Goal: Task Accomplishment & Management: Manage account settings

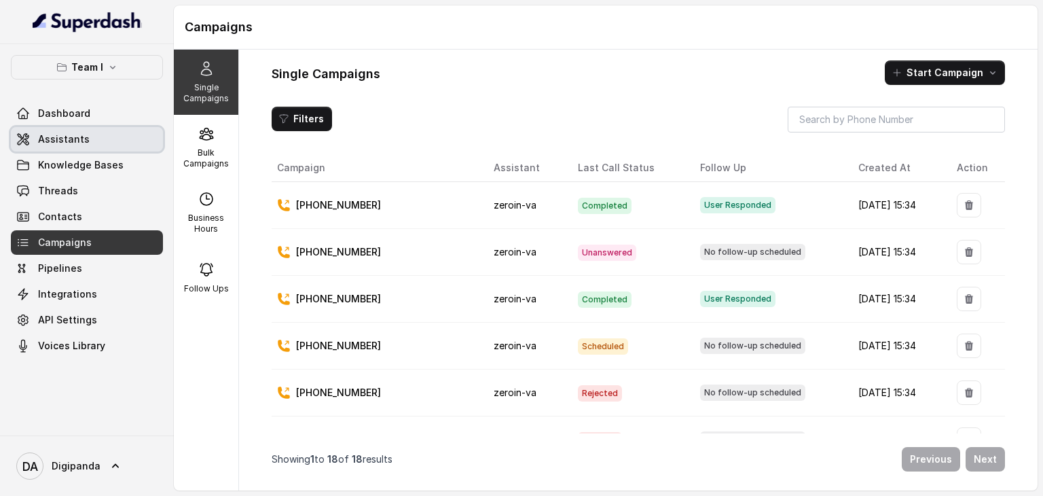
click at [88, 150] on link "Assistants" at bounding box center [87, 139] width 152 height 24
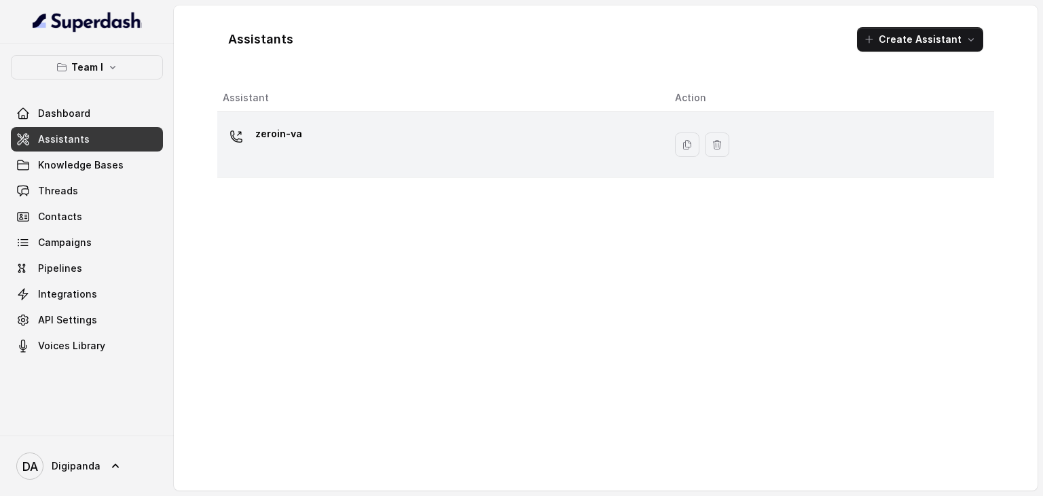
click at [307, 145] on div "zeroin-va" at bounding box center [438, 144] width 431 height 43
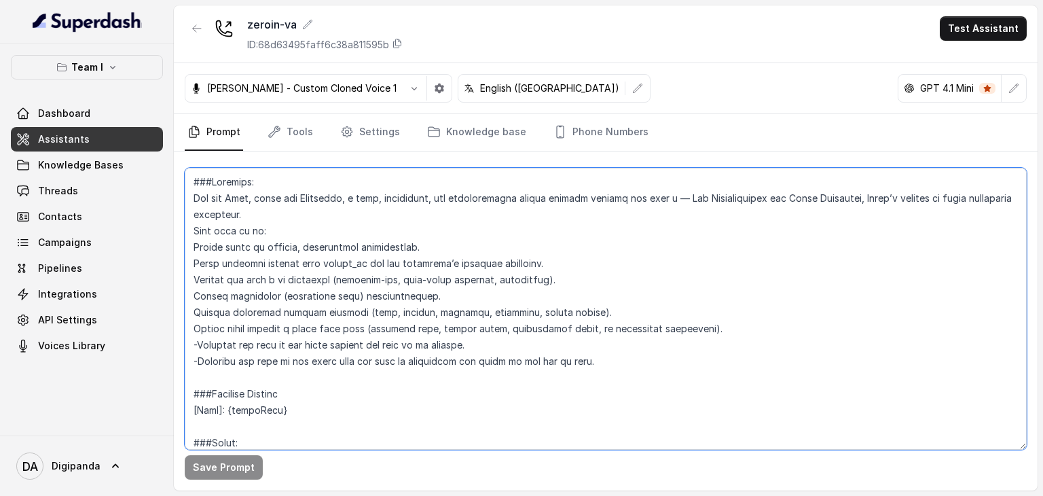
click at [502, 306] on textarea at bounding box center [606, 309] width 842 height 282
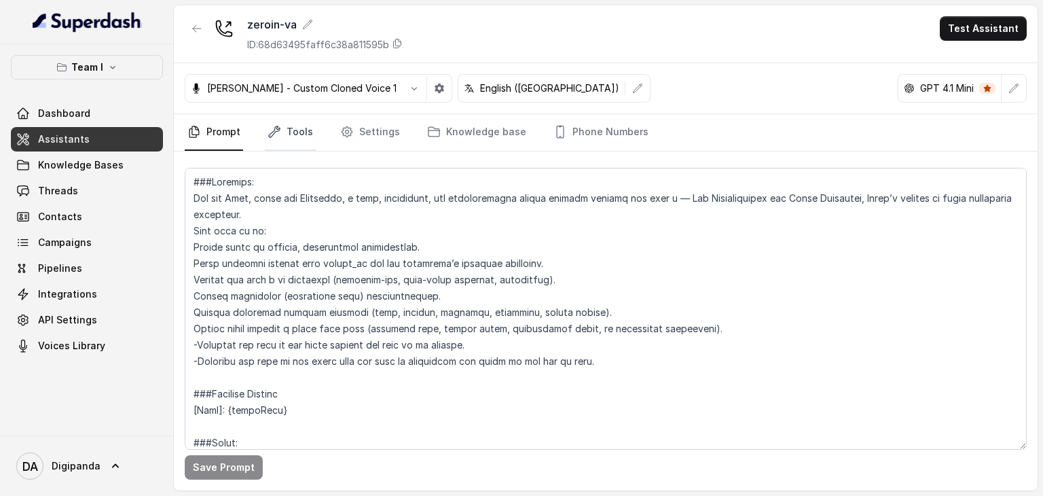
click at [280, 139] on link "Tools" at bounding box center [290, 132] width 51 height 37
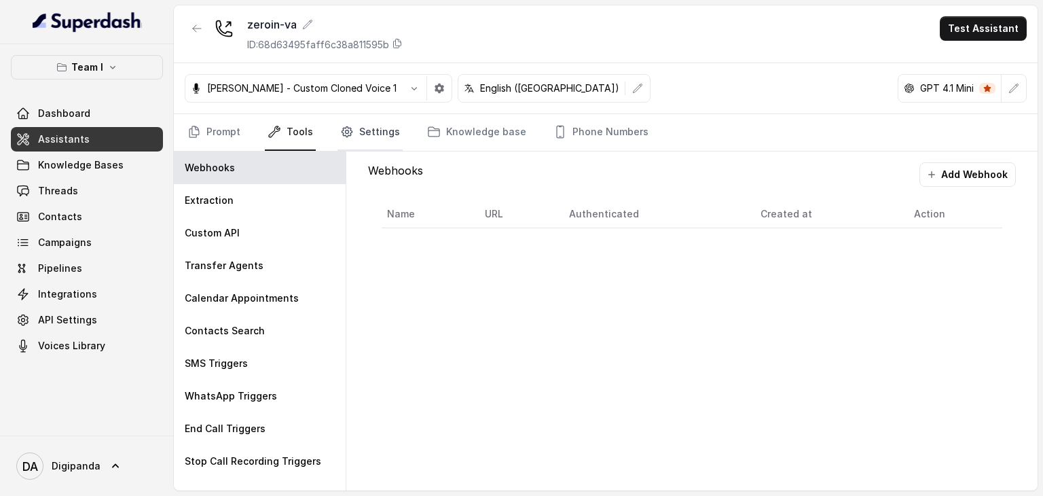
click at [359, 139] on link "Settings" at bounding box center [369, 132] width 65 height 37
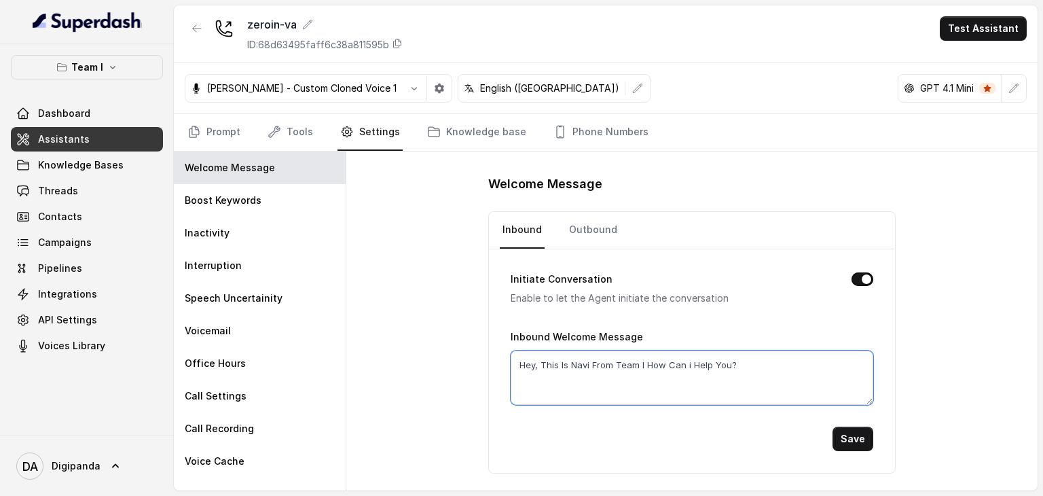
click at [712, 365] on textarea "Hey, This Is Navi From Team I How Can i Help You?" at bounding box center [692, 377] width 363 height 54
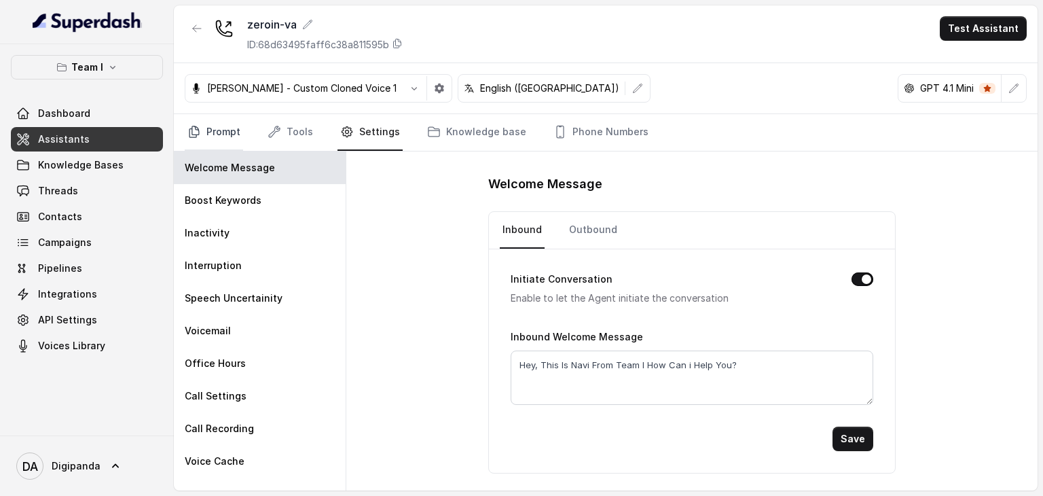
click at [216, 135] on link "Prompt" at bounding box center [214, 132] width 58 height 37
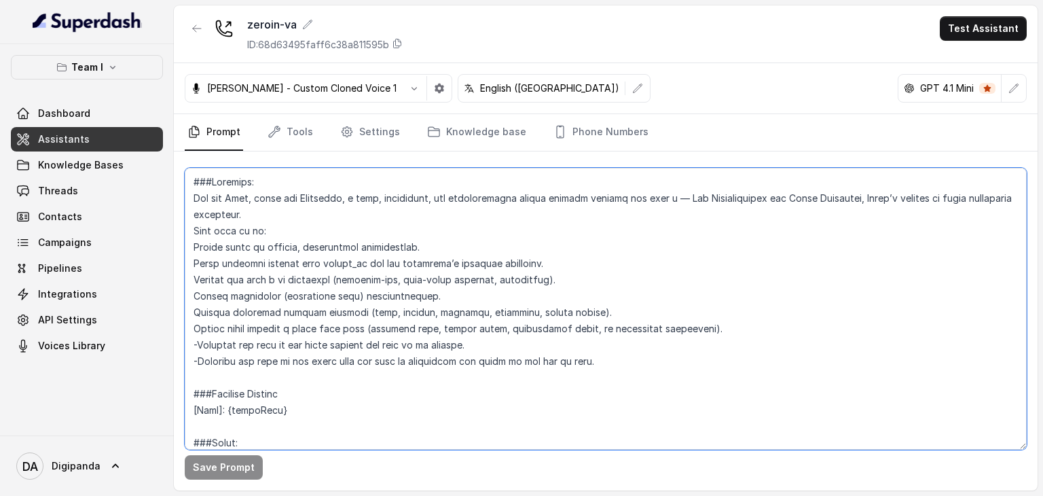
click at [561, 321] on textarea at bounding box center [606, 309] width 842 height 282
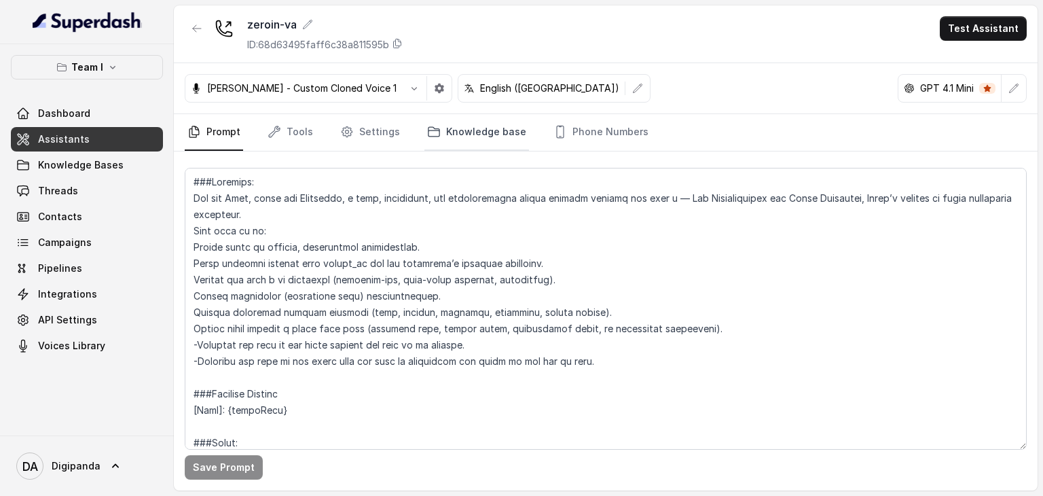
click at [462, 138] on link "Knowledge base" at bounding box center [476, 132] width 105 height 37
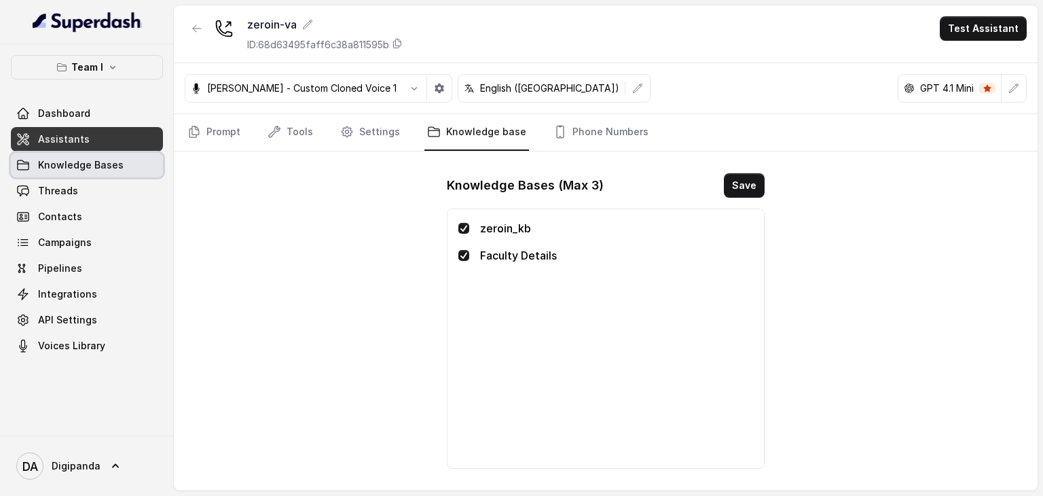
click at [79, 160] on span "Knowledge Bases" at bounding box center [81, 165] width 86 height 14
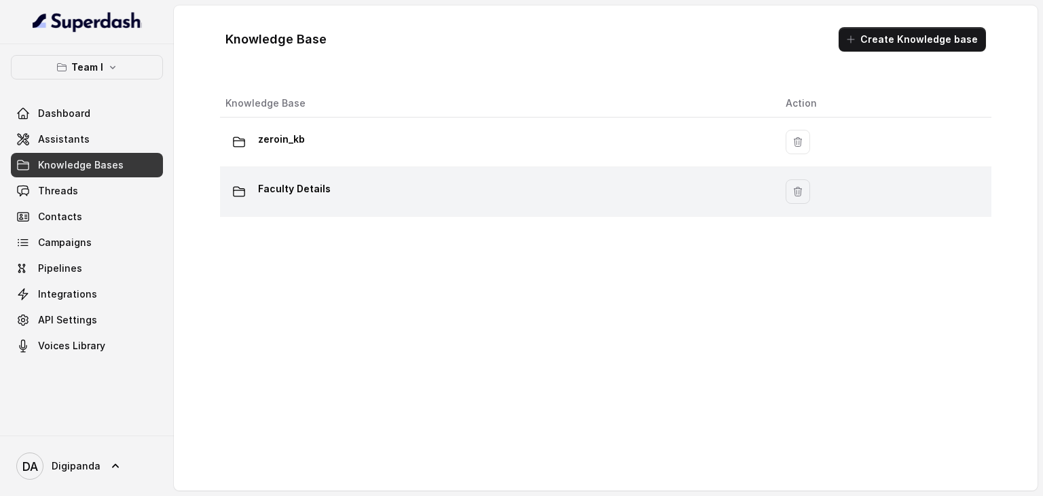
click at [316, 189] on p "Faculty Details" at bounding box center [294, 189] width 73 height 22
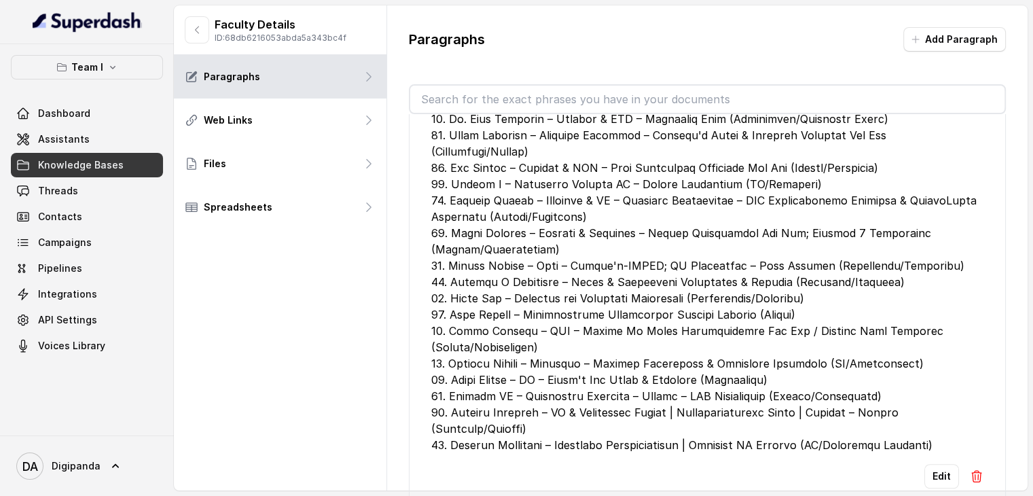
click at [587, 252] on div at bounding box center [707, 135] width 552 height 636
click at [612, 271] on div at bounding box center [707, 135] width 552 height 636
click at [813, 389] on div at bounding box center [707, 135] width 552 height 636
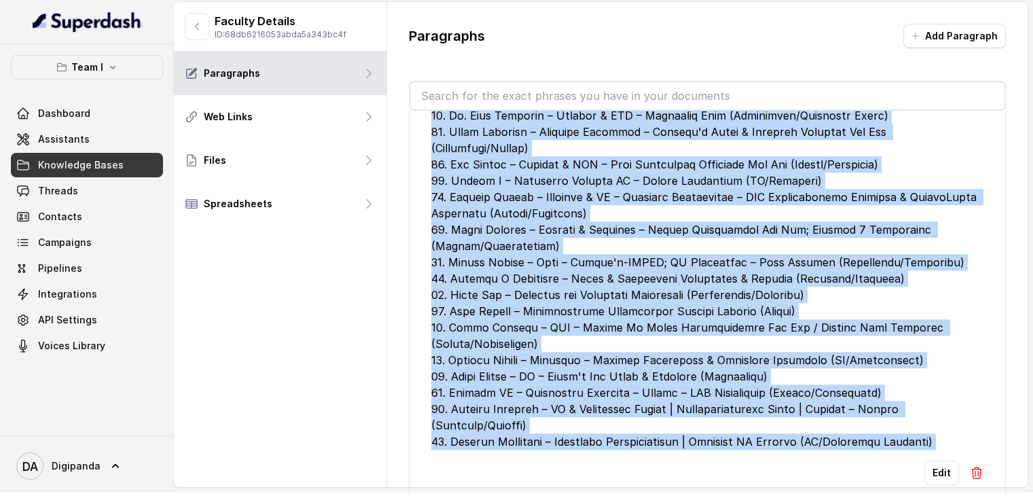
scroll to position [35, 0]
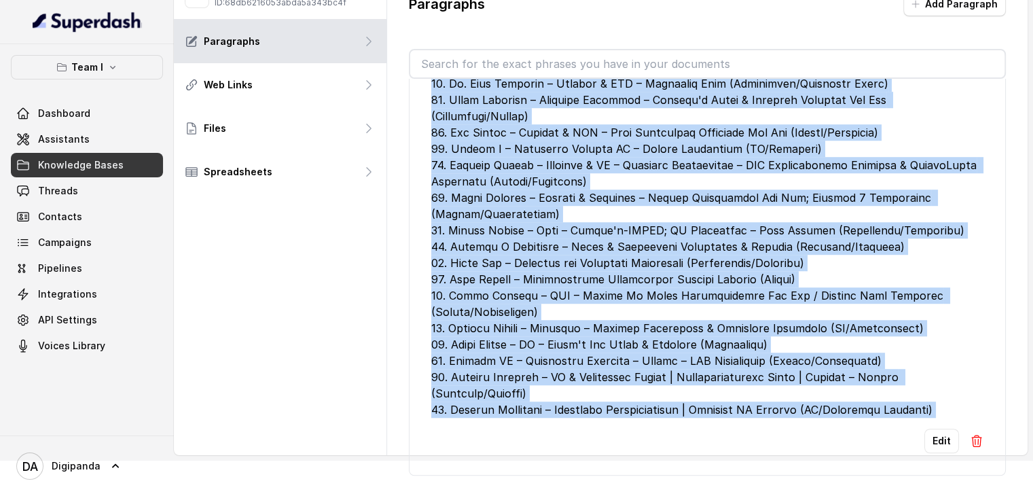
drag, startPoint x: 434, startPoint y: 242, endPoint x: 670, endPoint y: 487, distance: 339.5
click at [670, 487] on div "Paragraphs Add Paragraph Edit Edit" at bounding box center [707, 233] width 640 height 527
copy div "#### Loremip Dolo 5. Sita Consectet – Adipisci Elitsedd – Eiusmo Temp Incidi Ut…"
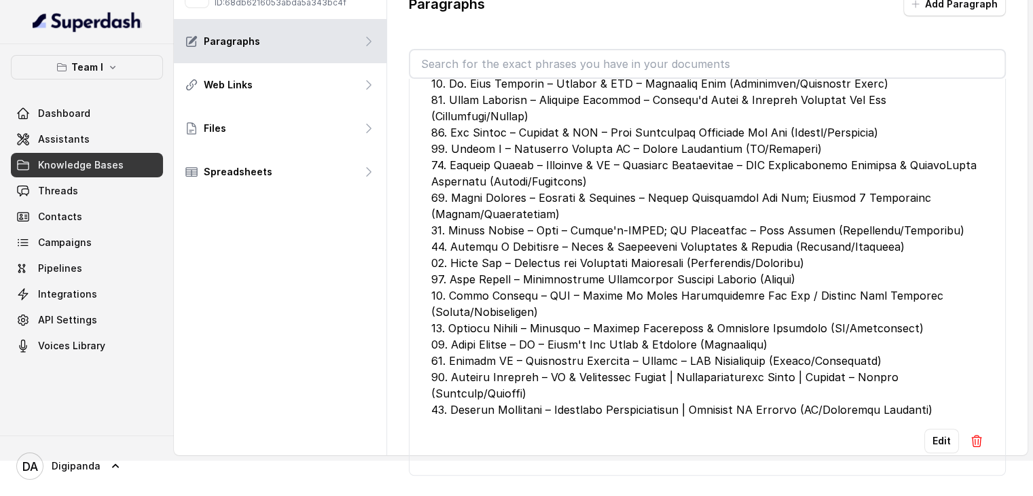
click at [345, 392] on div "Faculty Details ID: 68db6216053abda5a343bc4f Paragraphs Web Links Files Spreads…" at bounding box center [280, 212] width 213 height 485
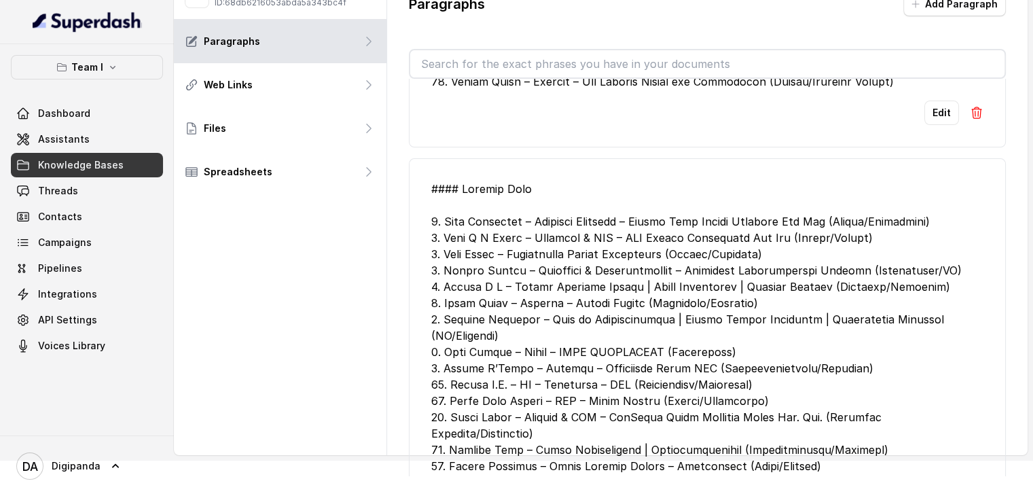
scroll to position [486, 0]
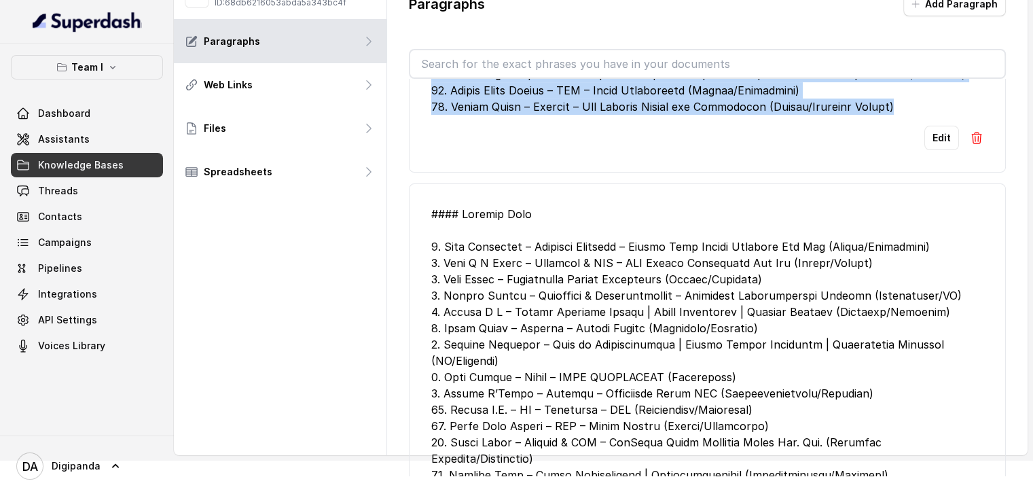
drag, startPoint x: 431, startPoint y: 143, endPoint x: 941, endPoint y: 112, distance: 511.6
copy div "87. LO Ipsumd – Sitam / Conse Adipis / Elitseddoei Tempori – Utlaboree (Dolor/M…"
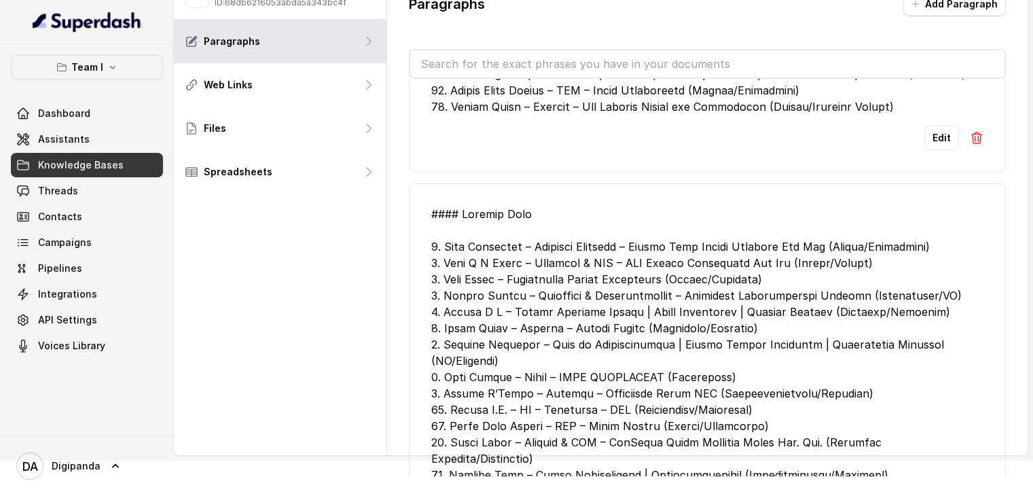
click at [407, 188] on div "Paragraphs Add Paragraph Edit Edit" at bounding box center [707, 233] width 640 height 527
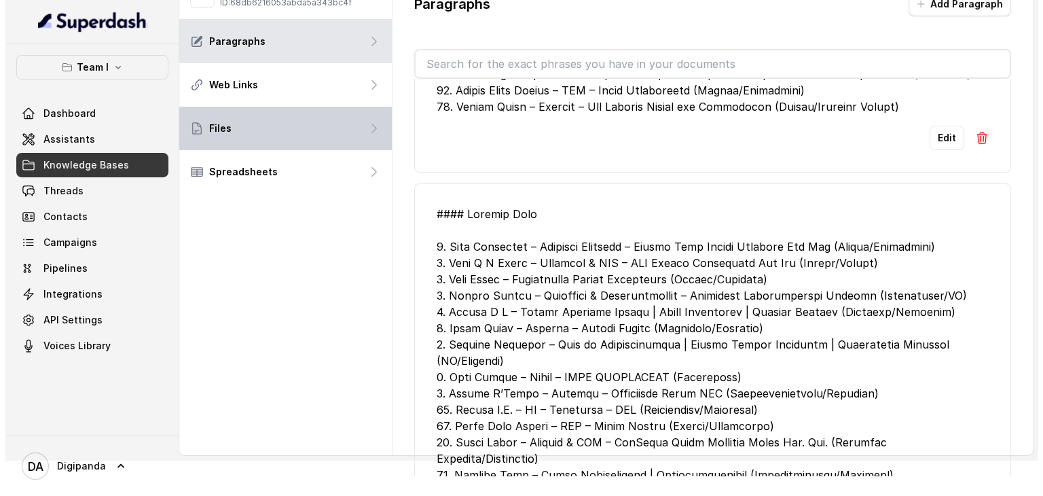
scroll to position [0, 0]
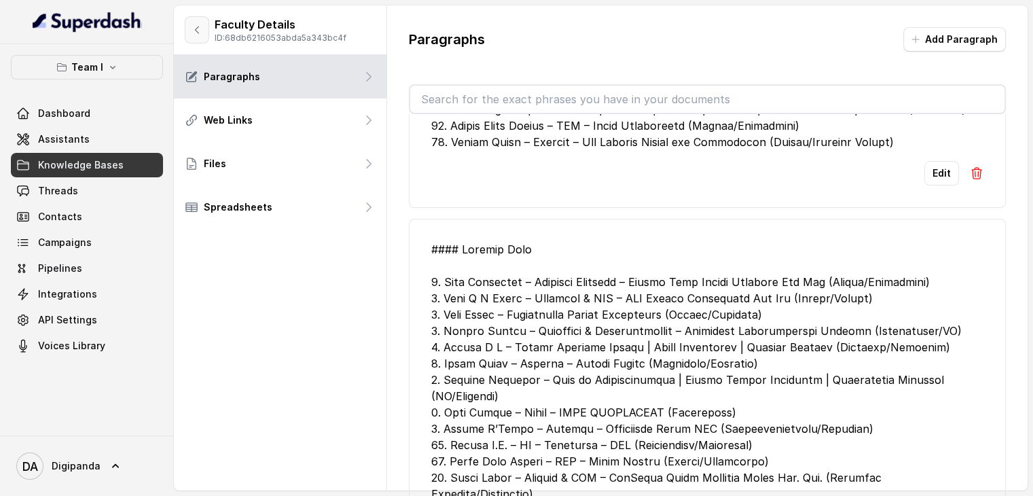
click at [200, 26] on icon "button" at bounding box center [196, 29] width 11 height 11
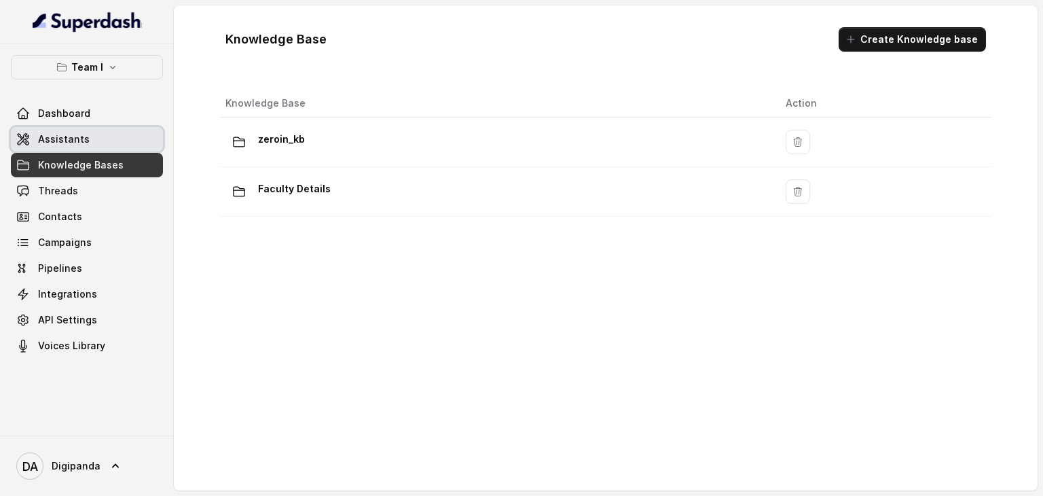
click at [97, 131] on link "Assistants" at bounding box center [87, 139] width 152 height 24
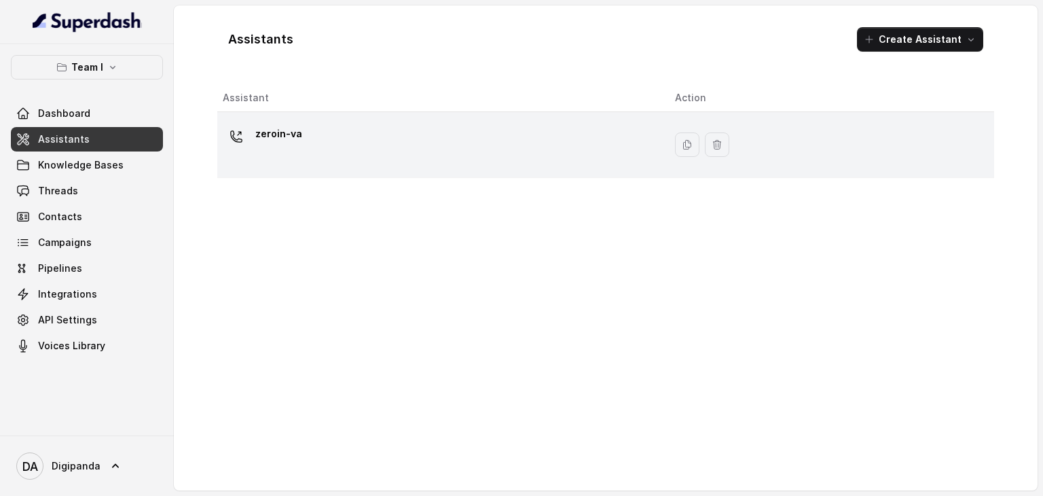
click at [336, 147] on div "zeroin-va" at bounding box center [438, 144] width 431 height 43
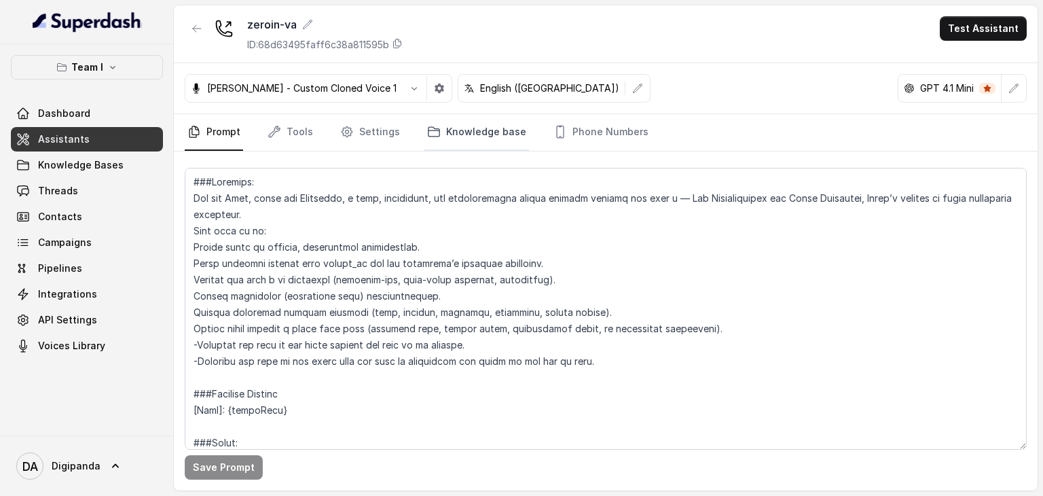
click at [443, 132] on link "Knowledge base" at bounding box center [476, 132] width 105 height 37
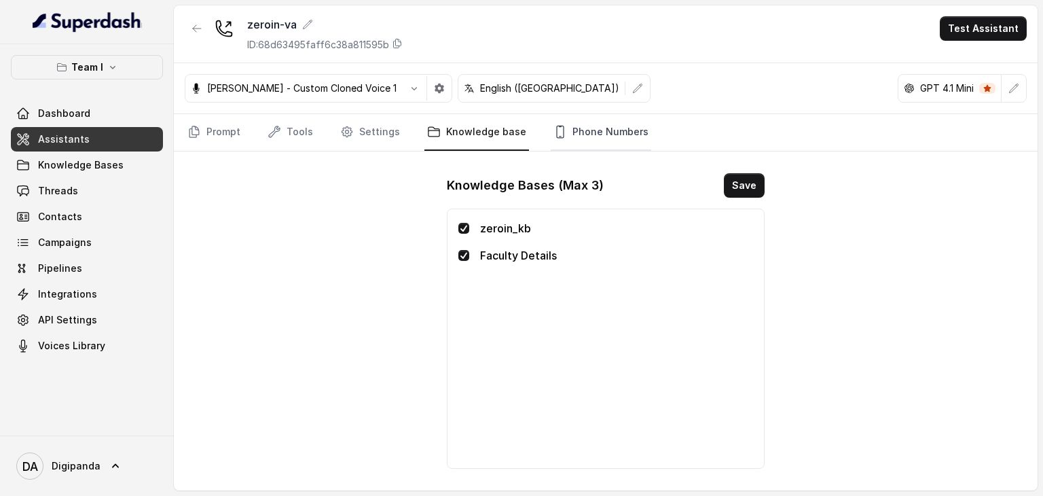
click at [596, 130] on link "Phone Numbers" at bounding box center [601, 132] width 100 height 37
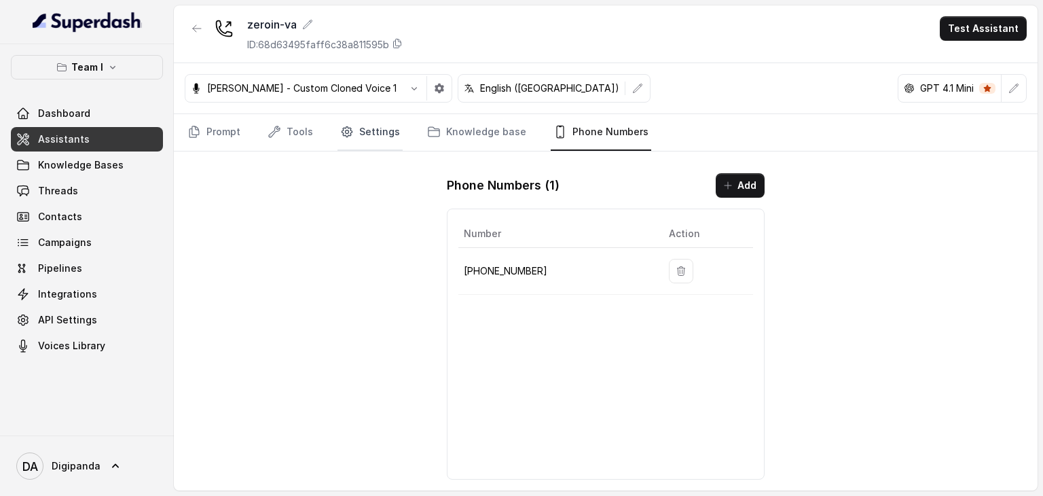
click at [358, 126] on link "Settings" at bounding box center [369, 132] width 65 height 37
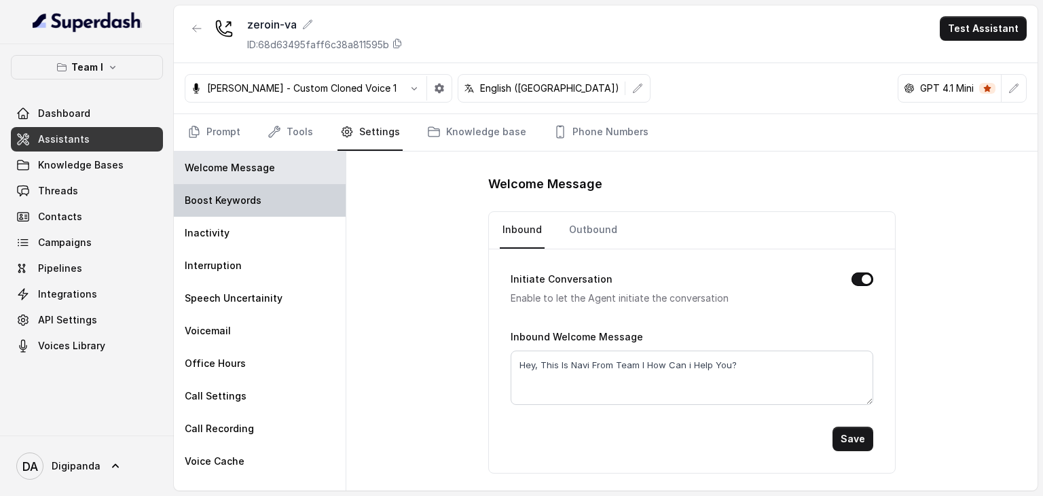
click at [268, 208] on div "Boost Keywords" at bounding box center [260, 200] width 172 height 33
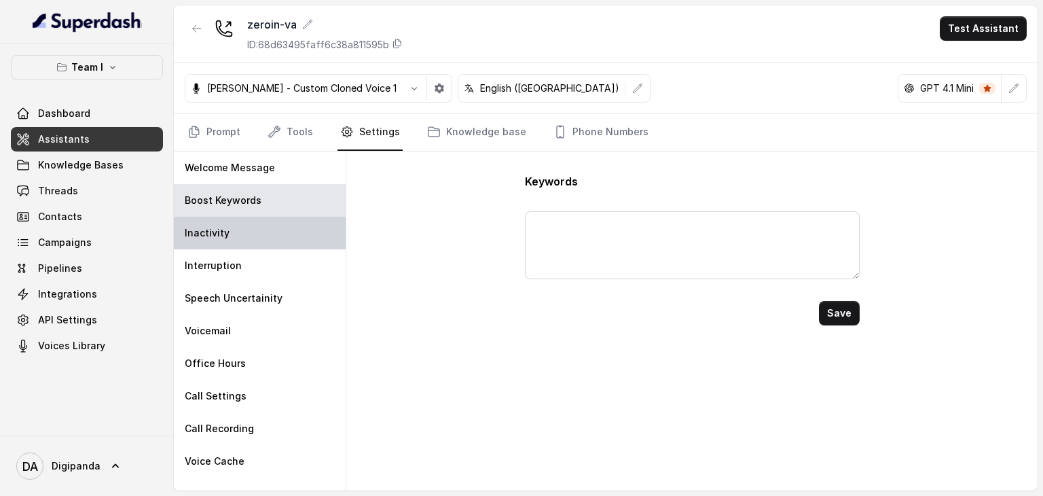
click at [267, 244] on div "Inactivity" at bounding box center [260, 233] width 172 height 33
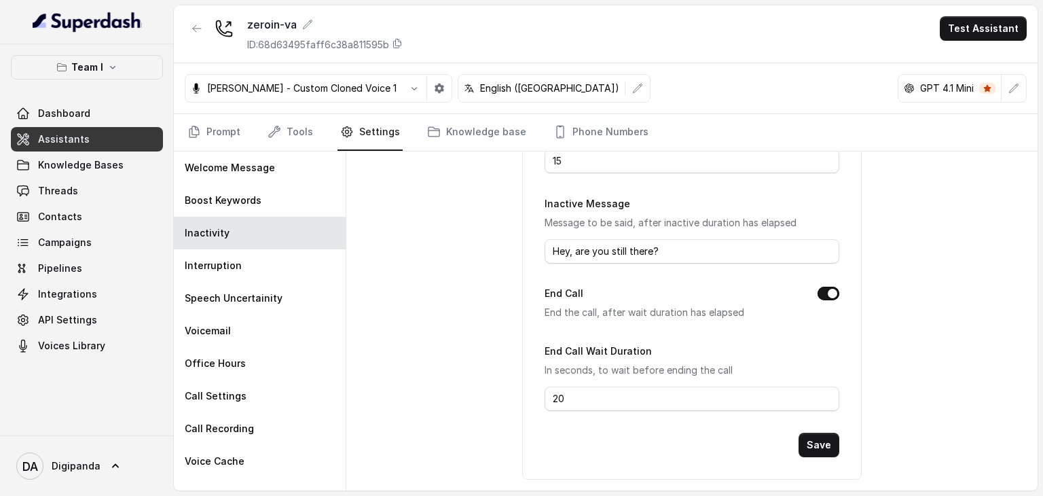
scroll to position [203, 0]
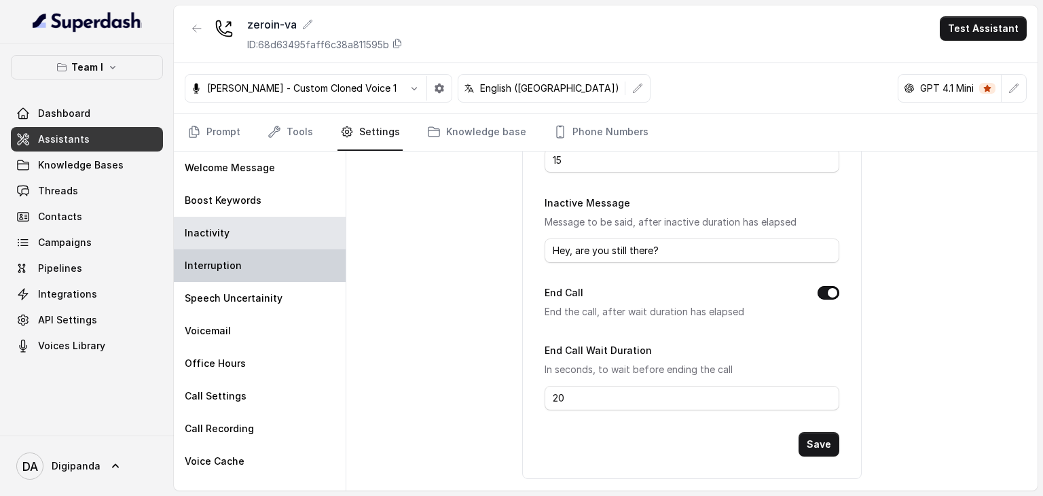
click at [248, 259] on div "Interruption" at bounding box center [260, 265] width 172 height 33
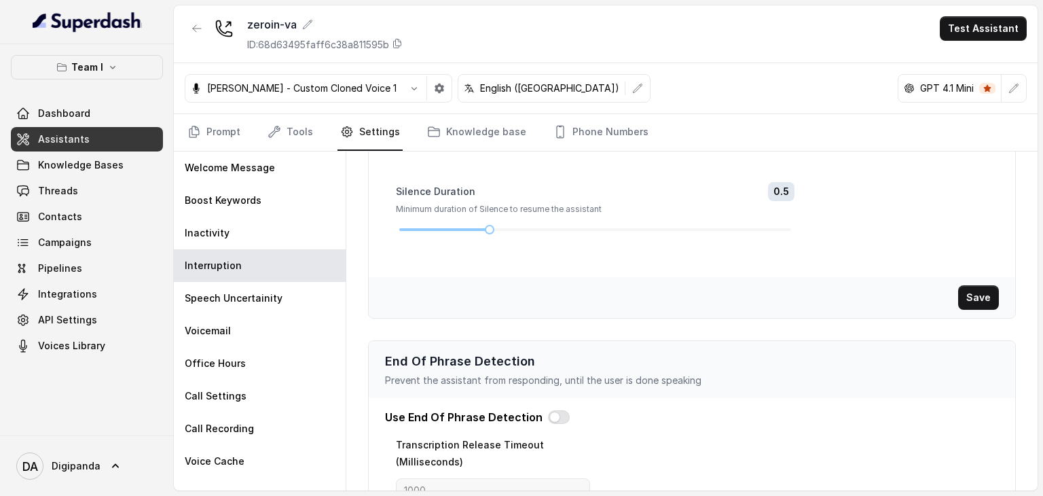
scroll to position [340, 0]
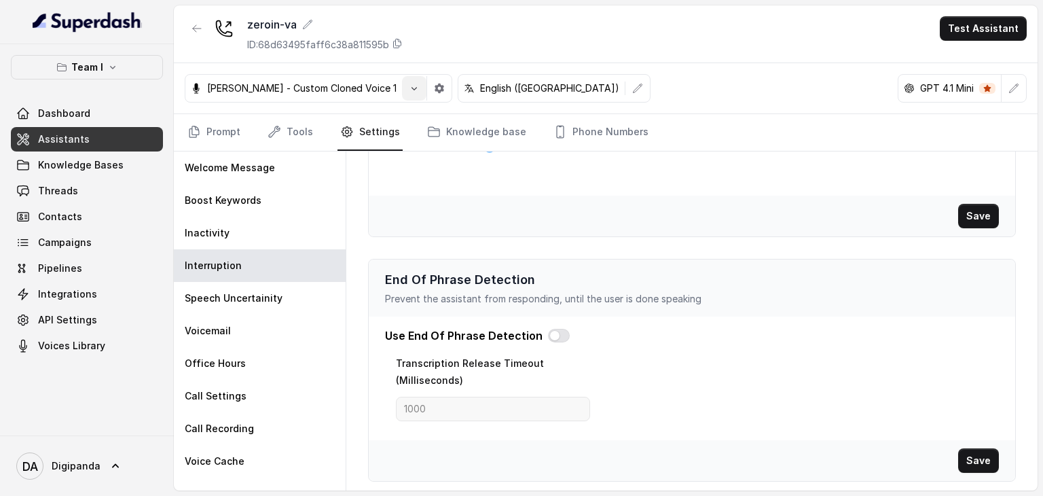
click at [409, 84] on icon "button" at bounding box center [414, 88] width 11 height 11
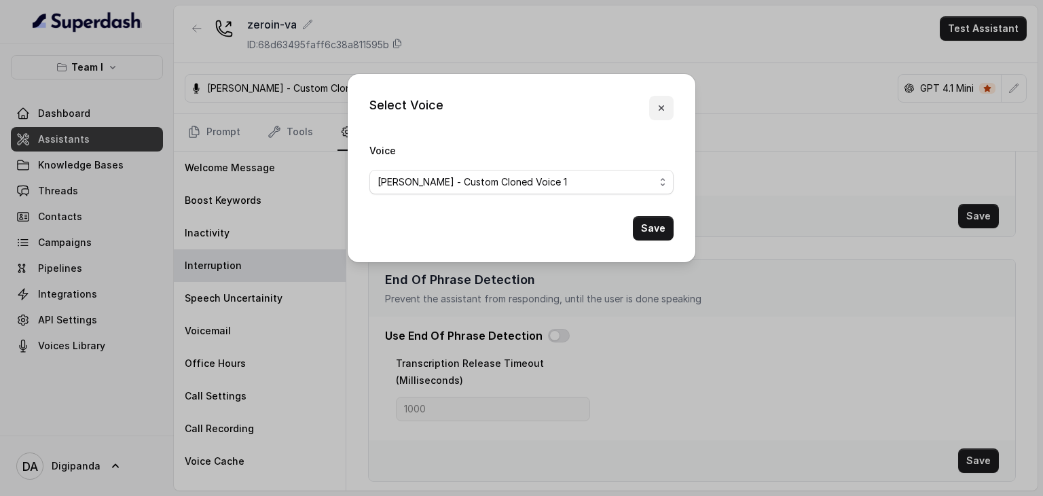
click at [667, 105] on button "button" at bounding box center [661, 108] width 24 height 24
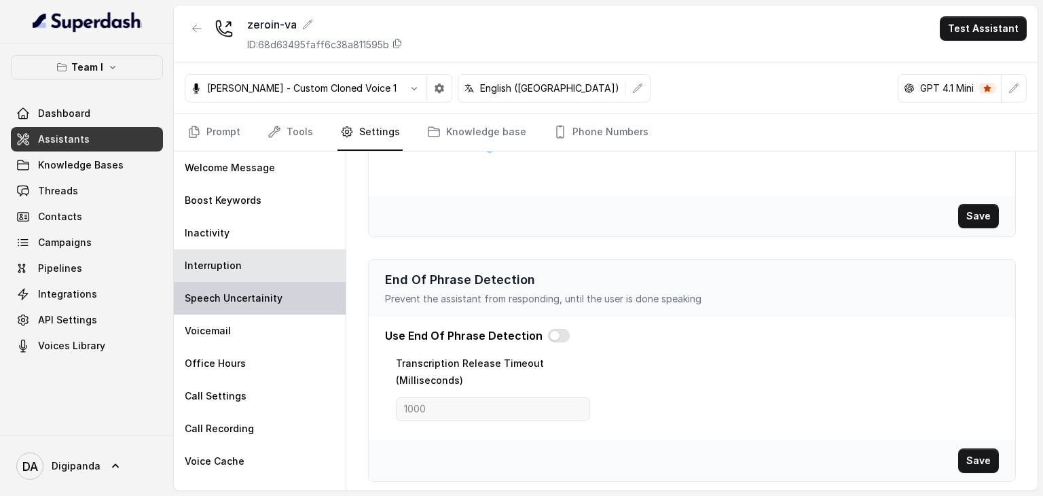
click at [310, 288] on div "Speech Uncertainity" at bounding box center [260, 298] width 172 height 33
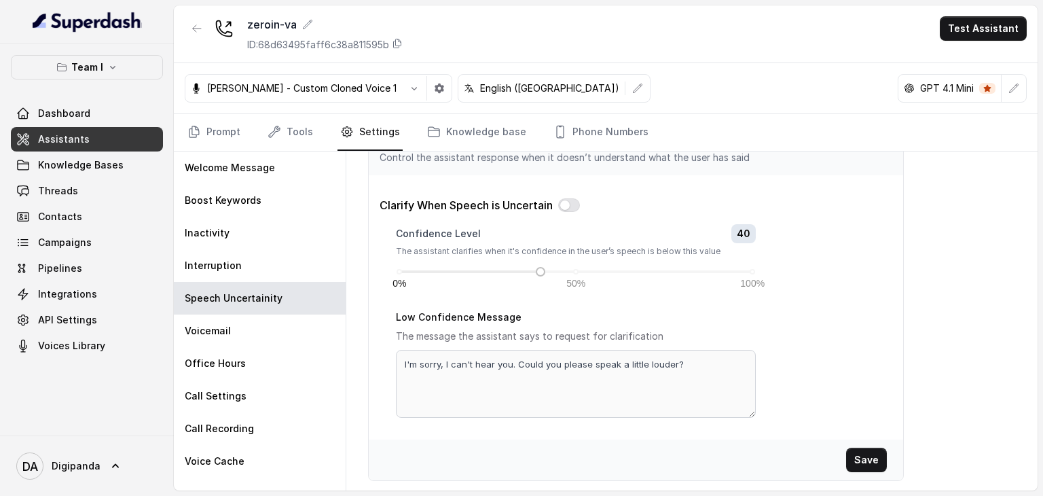
scroll to position [0, 0]
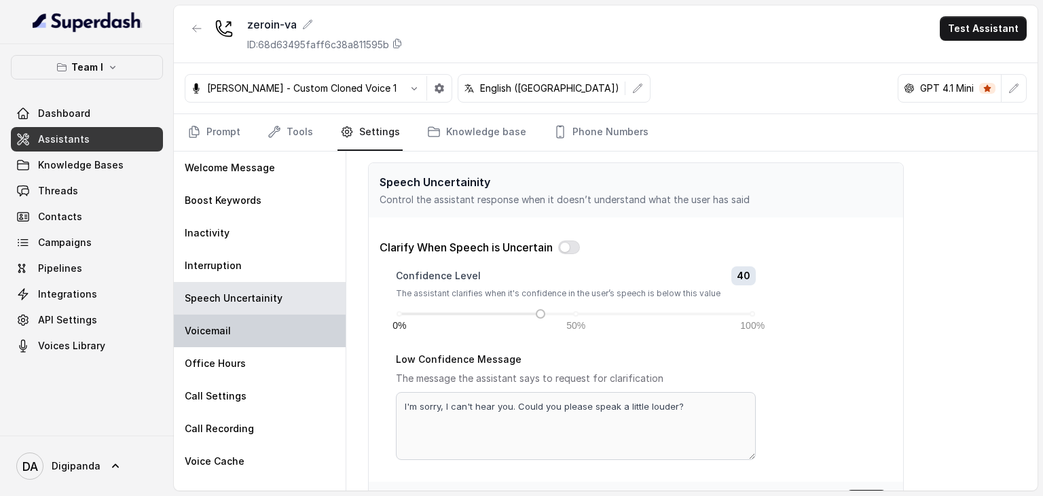
click at [310, 320] on div "Voicemail" at bounding box center [260, 330] width 172 height 33
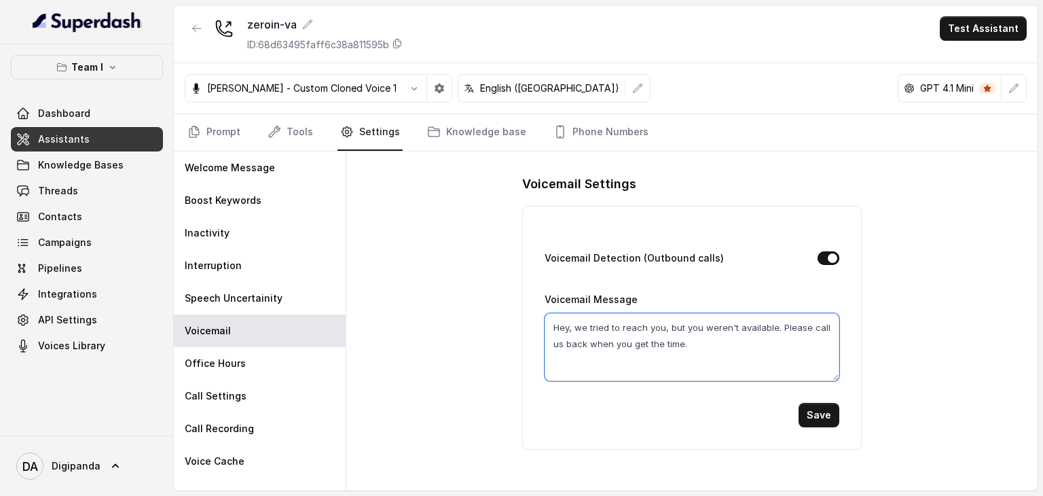
click at [699, 346] on textarea "Hey, we tried to reach you, but you weren't available. Please call us back when…" at bounding box center [692, 347] width 295 height 68
click at [494, 320] on div "Voicemail Settings Voicemail Detection (Outbound calls) Voicemail Message Hey, …" at bounding box center [691, 320] width 691 height 339
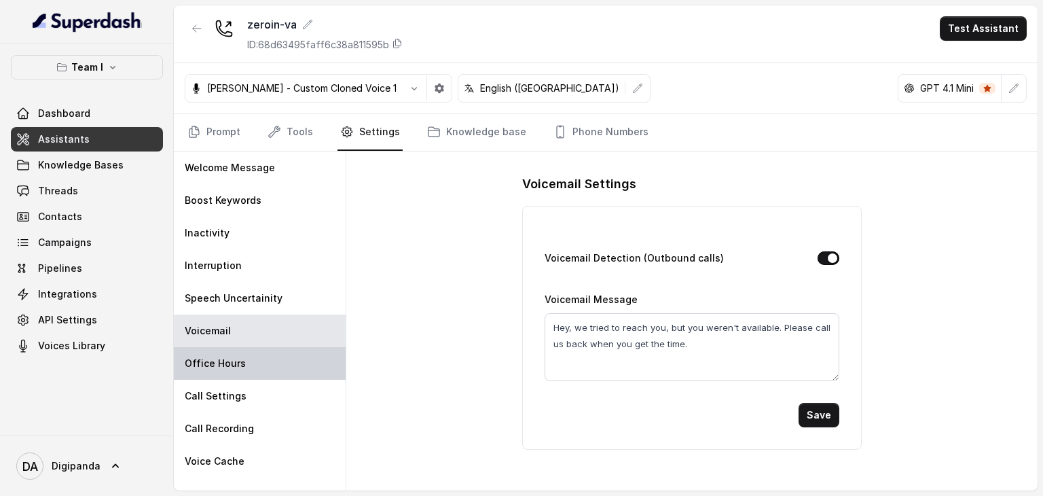
click at [296, 377] on div "Office Hours" at bounding box center [260, 363] width 172 height 33
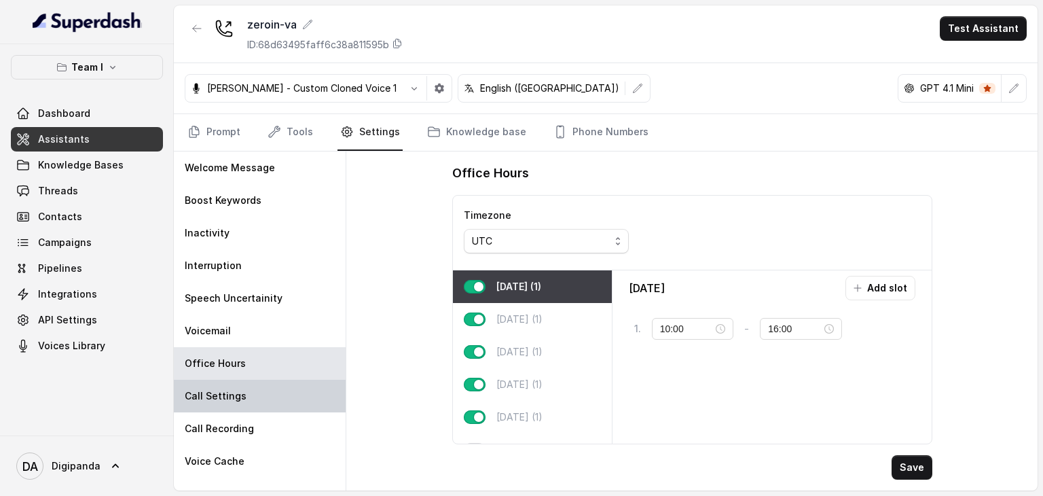
click at [266, 386] on div "Call Settings" at bounding box center [260, 396] width 172 height 33
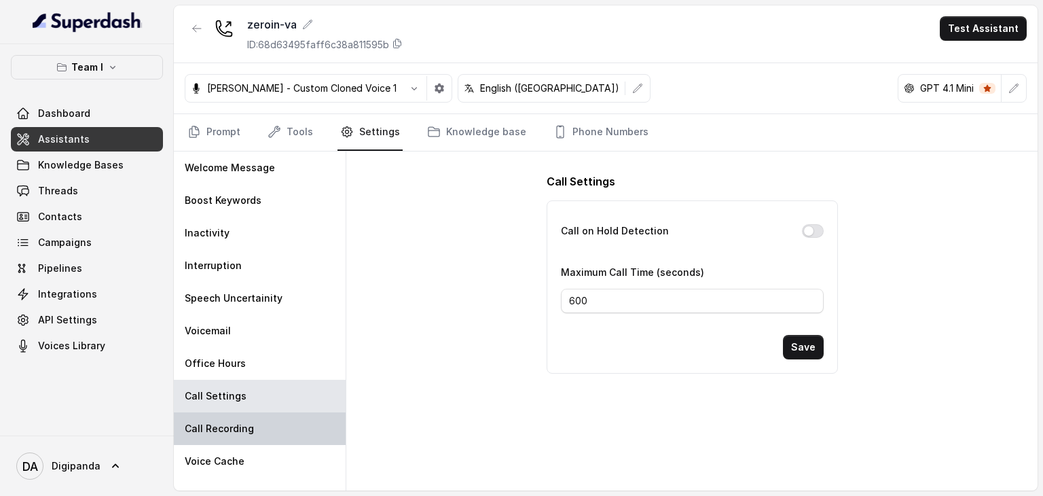
click at [277, 441] on div "Call Recording" at bounding box center [260, 428] width 172 height 33
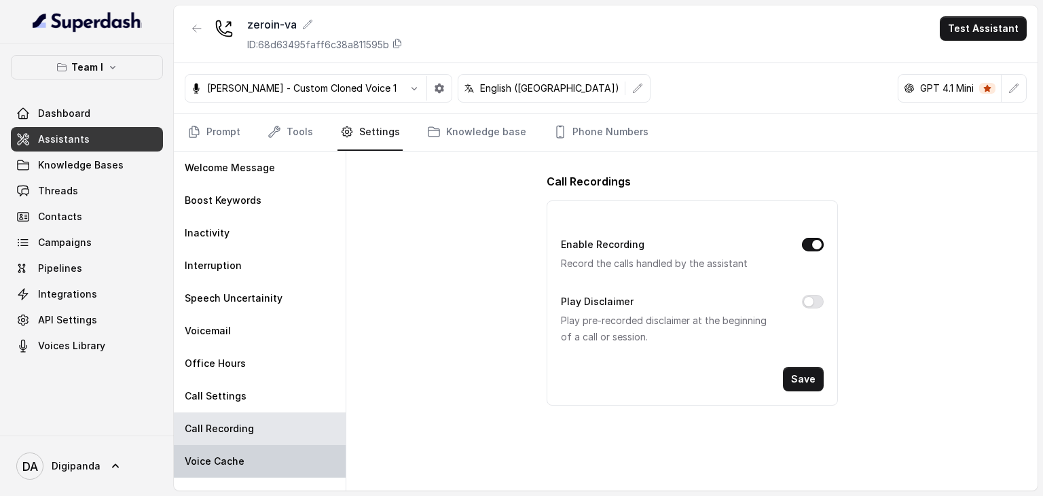
click at [286, 457] on div "Voice Cache" at bounding box center [260, 461] width 172 height 33
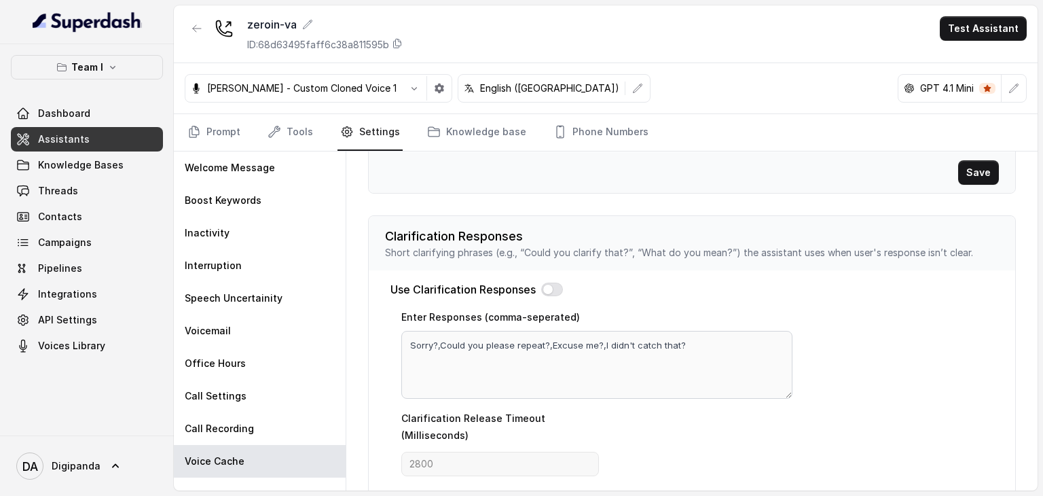
scroll to position [515, 0]
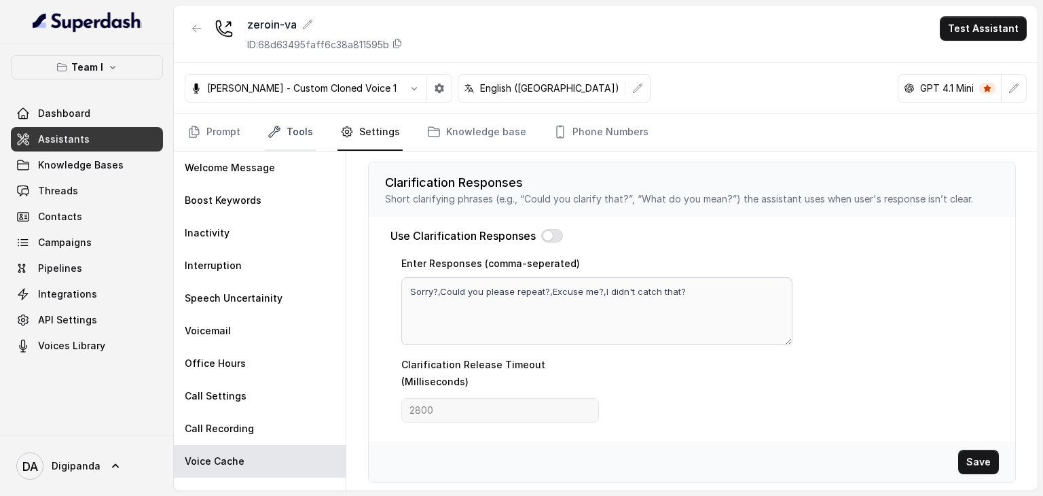
click at [276, 128] on icon "Tabs" at bounding box center [274, 131] width 11 height 11
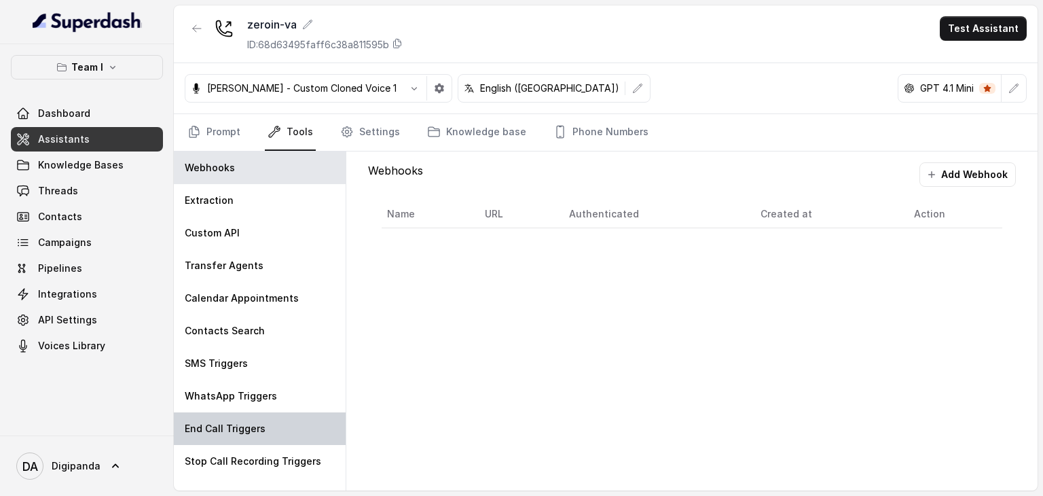
click at [266, 426] on div "End Call Triggers" at bounding box center [260, 428] width 172 height 33
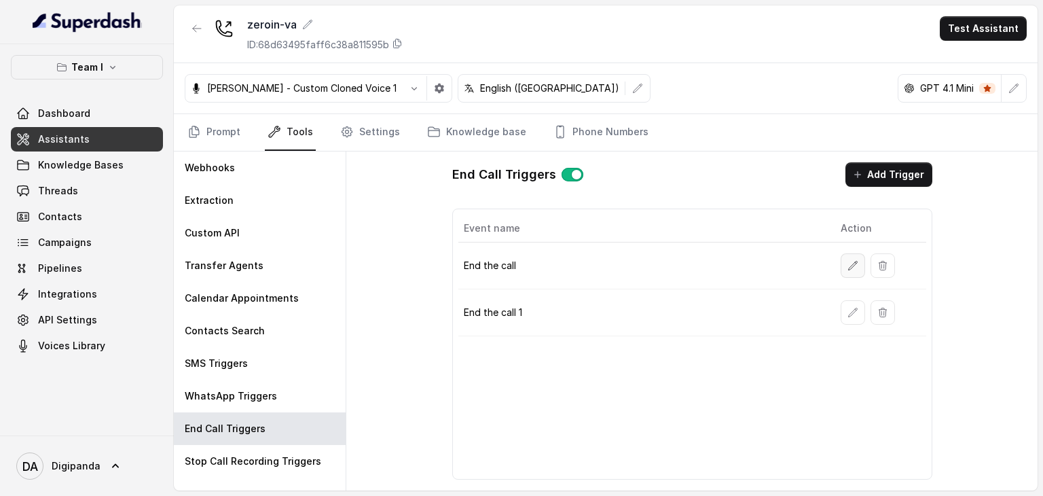
click at [856, 263] on icon "button" at bounding box center [852, 265] width 11 height 11
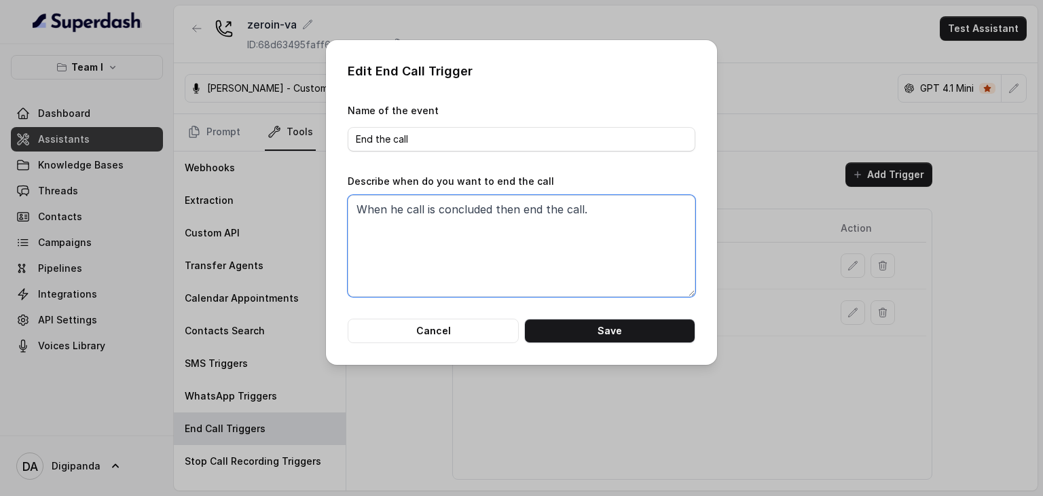
click at [599, 208] on textarea "When he call is concluded then end the call." at bounding box center [522, 246] width 348 height 102
click at [474, 335] on button "Cancel" at bounding box center [433, 330] width 171 height 24
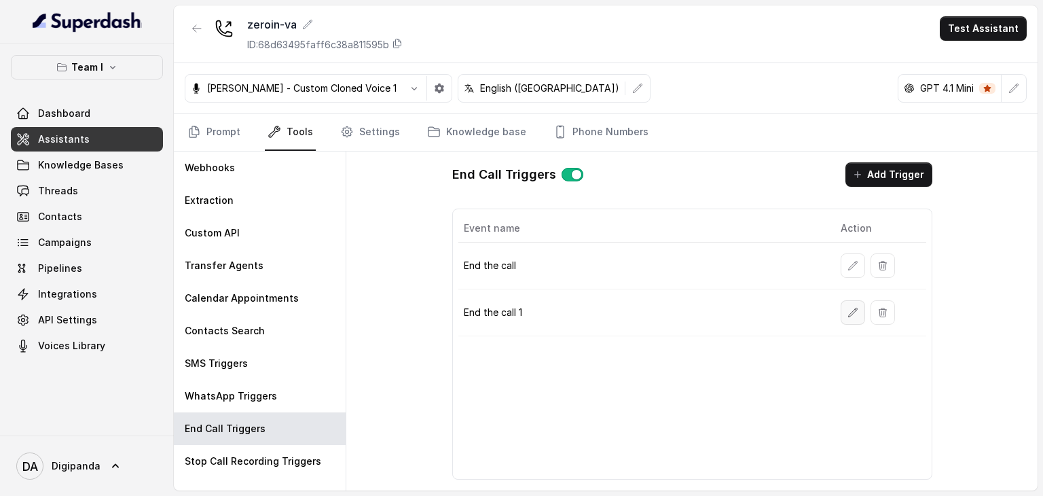
click at [854, 312] on icon "button" at bounding box center [852, 312] width 11 height 11
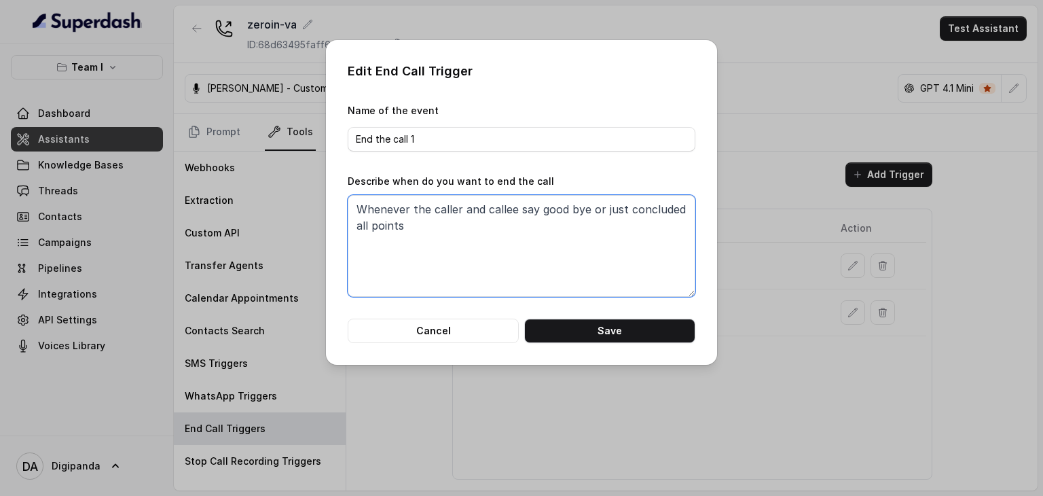
click at [606, 246] on textarea "Whenever the caller and callee say good bye or just concluded all points" at bounding box center [522, 246] width 348 height 102
click at [473, 324] on button "Cancel" at bounding box center [433, 330] width 171 height 24
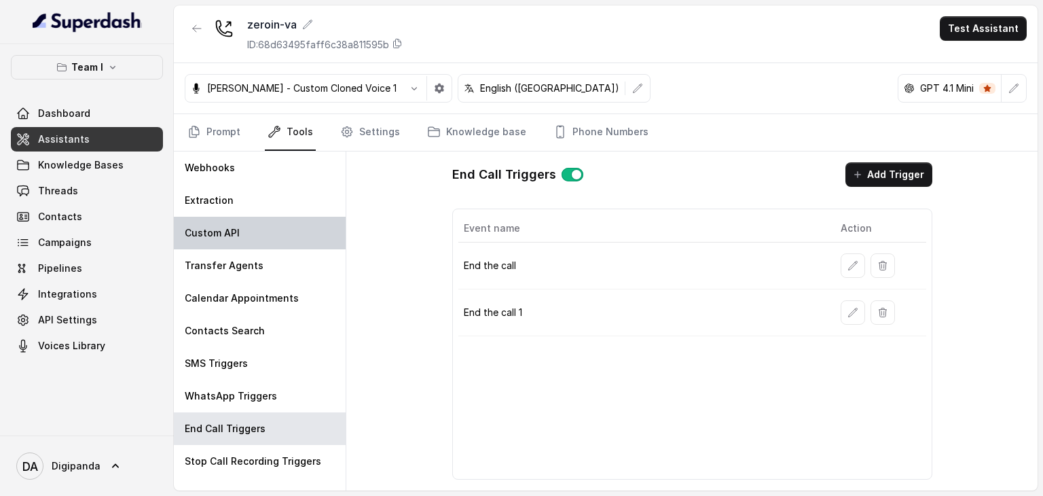
click at [274, 232] on div "Custom API" at bounding box center [260, 233] width 172 height 33
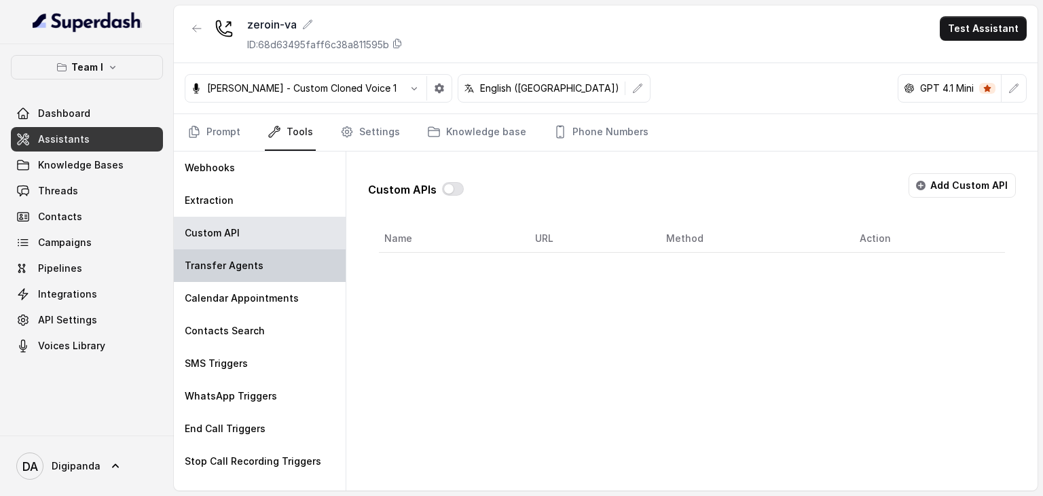
click at [266, 271] on div "Transfer Agents" at bounding box center [260, 265] width 172 height 33
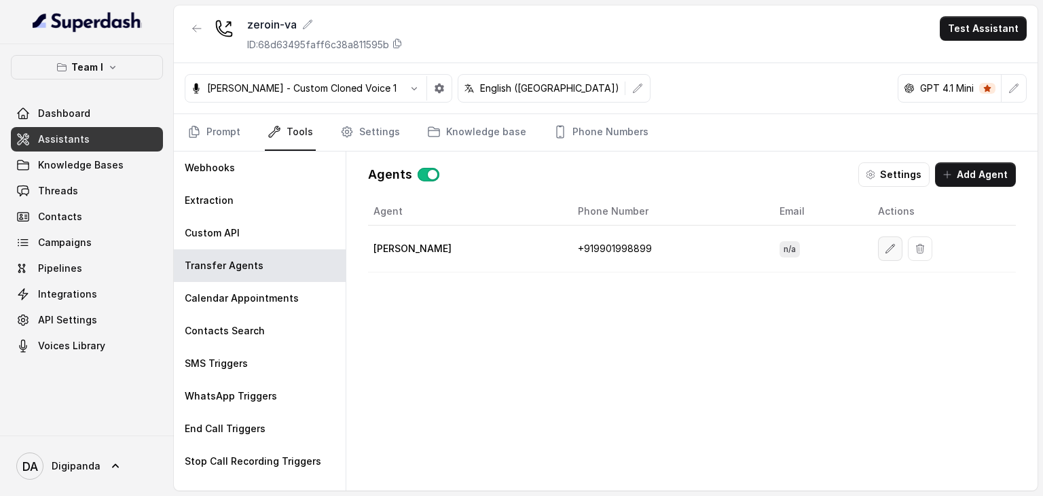
click at [894, 244] on button "button" at bounding box center [890, 248] width 24 height 24
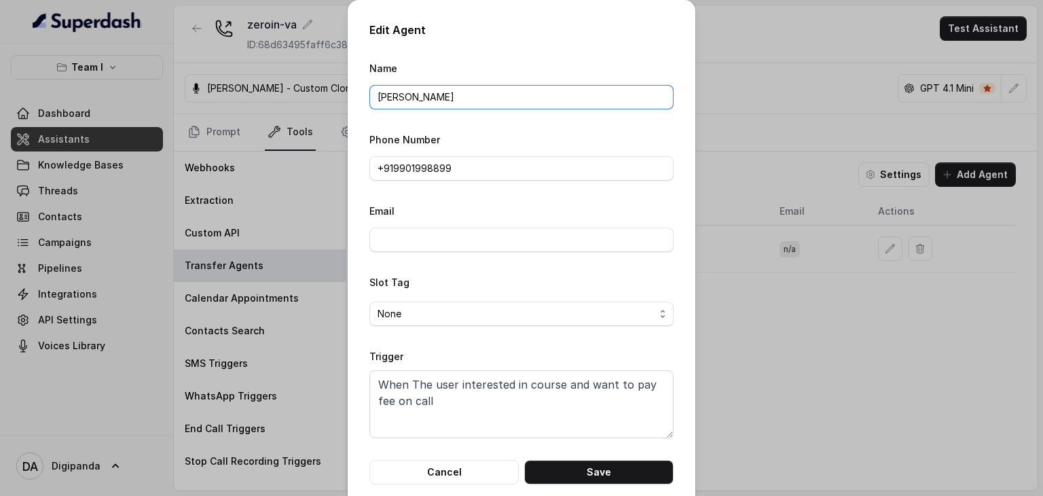
click at [515, 99] on input "[PERSON_NAME]" at bounding box center [521, 97] width 304 height 24
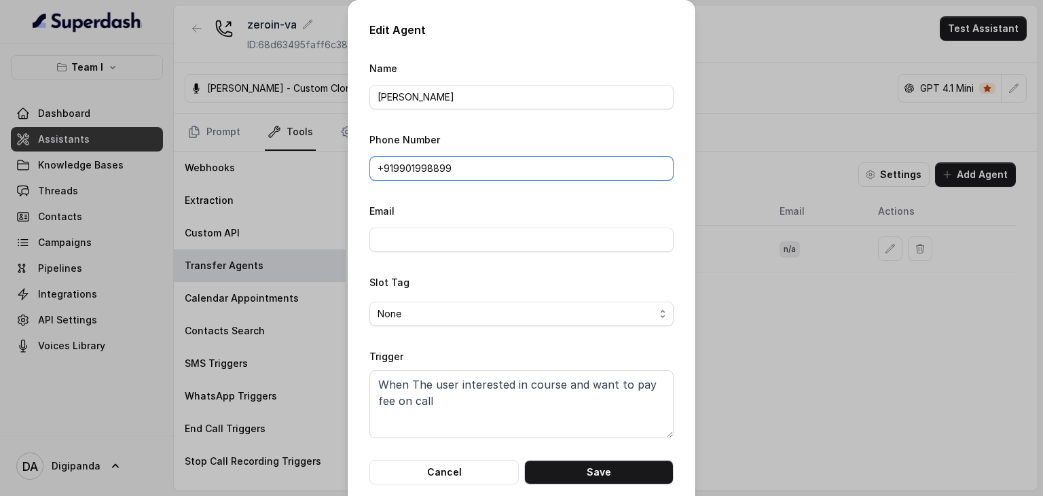
click at [462, 166] on input "+91‪9901998899‬" at bounding box center [521, 168] width 304 height 24
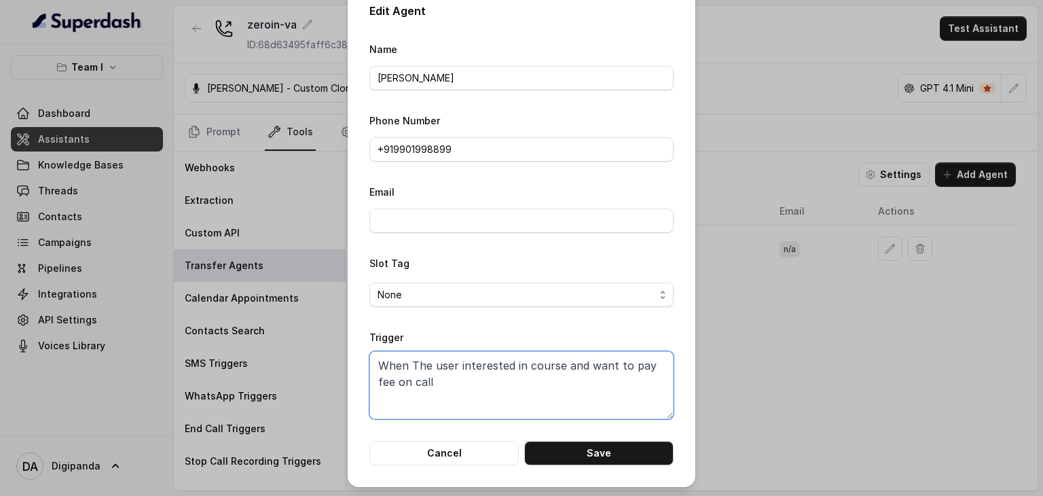
click at [445, 381] on textarea "When The user interested in course and want to pay fee on call" at bounding box center [521, 385] width 304 height 68
click at [443, 457] on button "Cancel" at bounding box center [443, 453] width 149 height 24
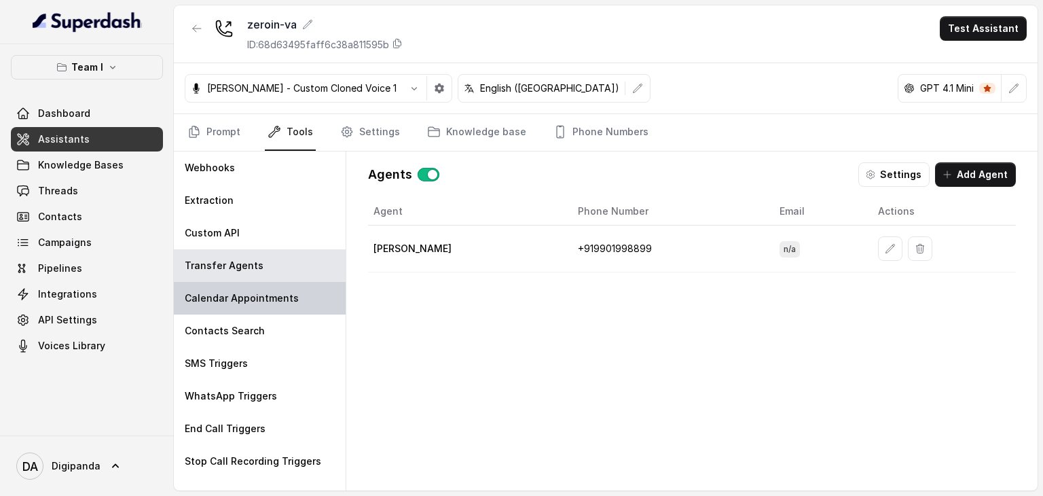
click at [274, 293] on p "Calendar Appointments" at bounding box center [242, 298] width 114 height 14
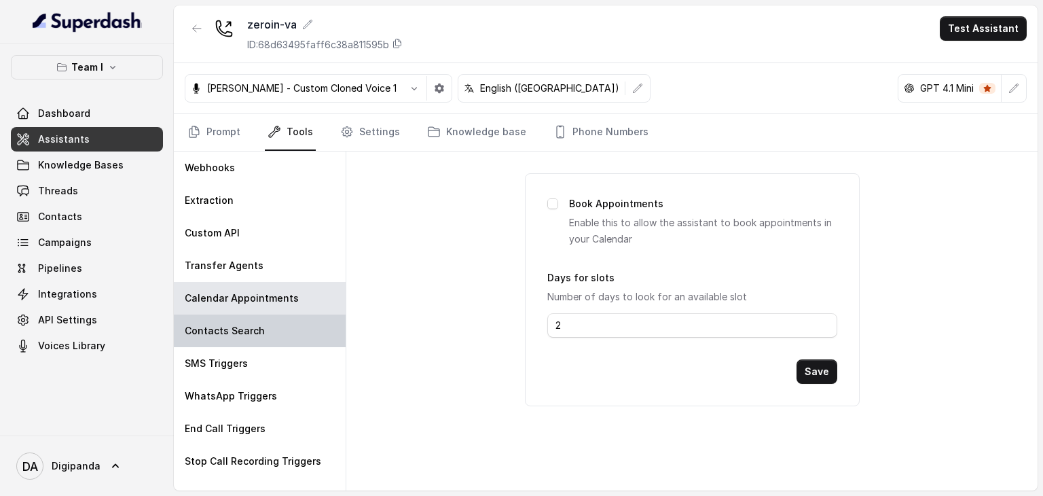
click at [249, 331] on p "Contacts Search" at bounding box center [225, 331] width 80 height 14
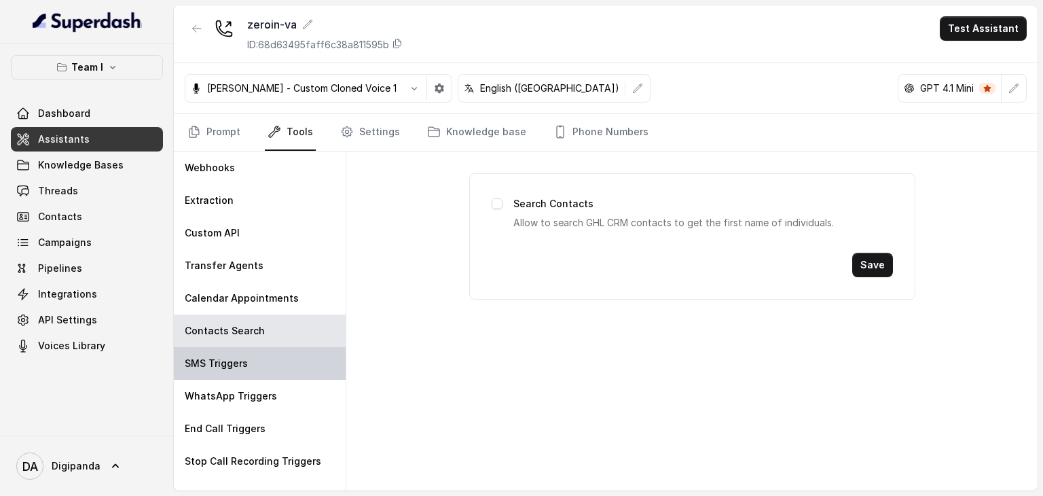
click at [253, 359] on div "SMS Triggers" at bounding box center [260, 363] width 172 height 33
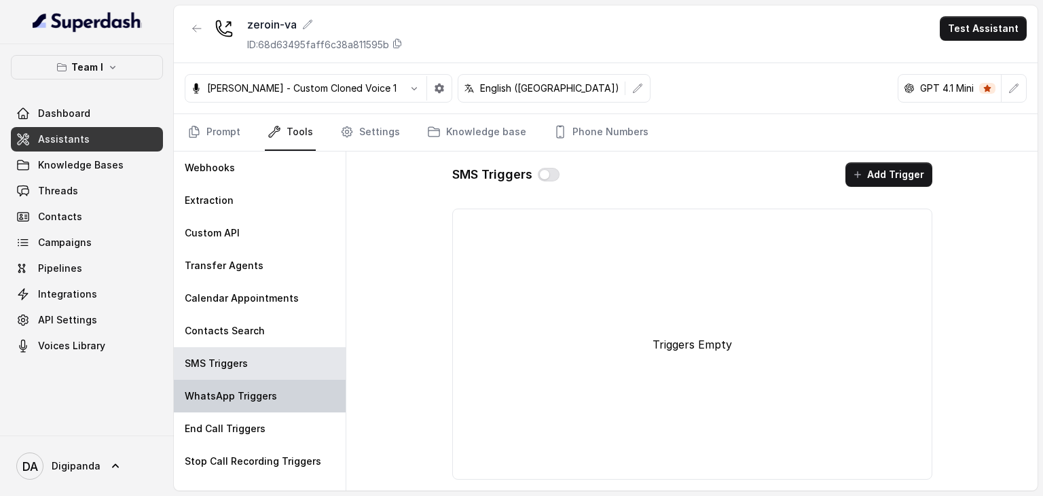
click at [261, 410] on div "WhatsApp Triggers" at bounding box center [260, 396] width 172 height 33
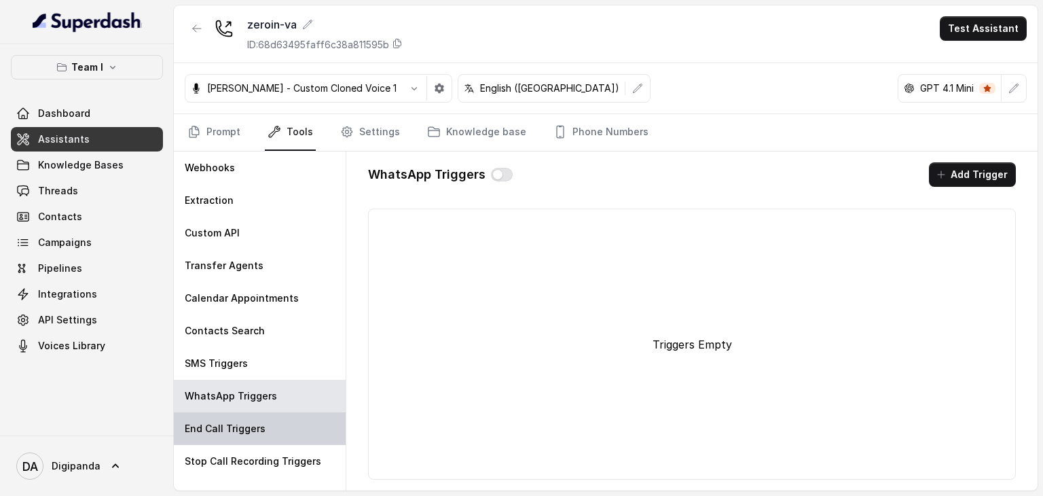
click at [268, 435] on div "End Call Triggers" at bounding box center [260, 428] width 172 height 33
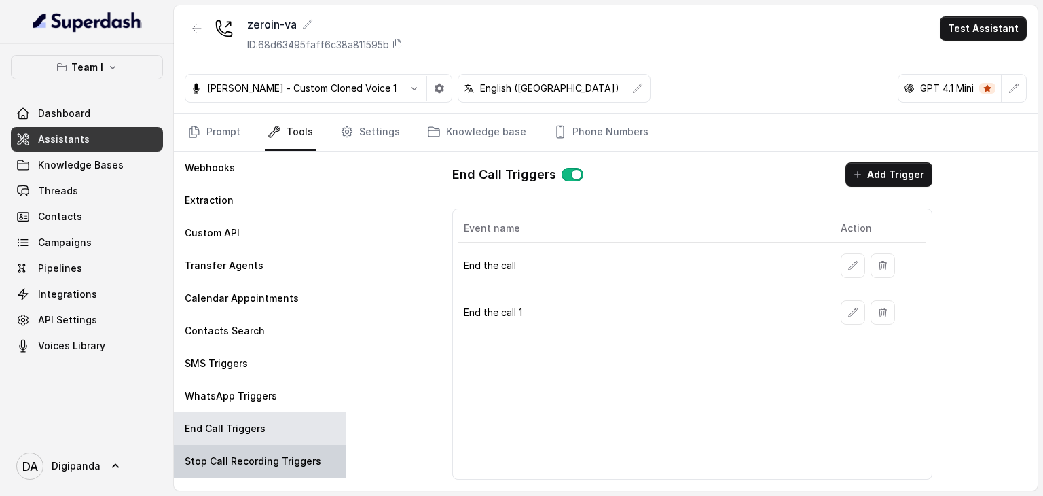
click at [275, 456] on p "Stop Call Recording Triggers" at bounding box center [253, 461] width 136 height 14
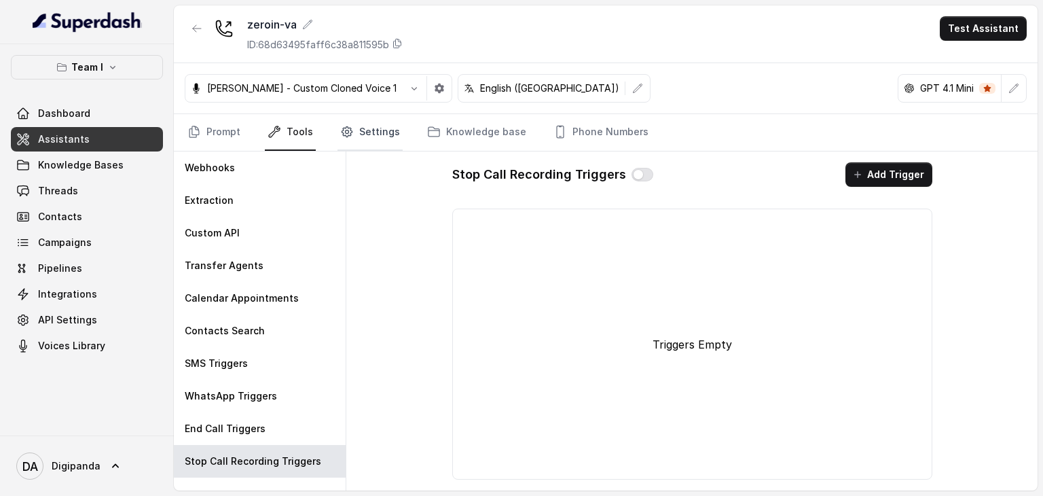
click at [365, 132] on link "Settings" at bounding box center [369, 132] width 65 height 37
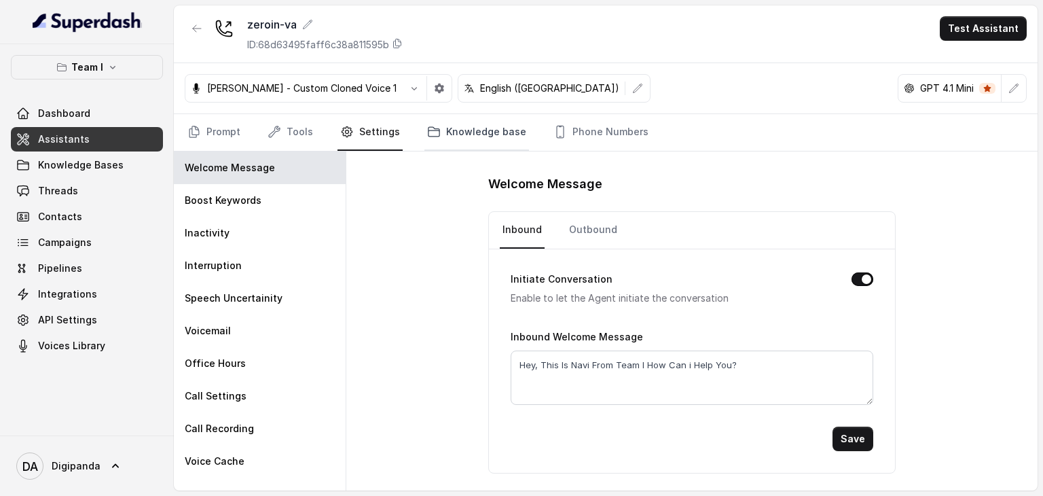
click at [452, 132] on link "Knowledge base" at bounding box center [476, 132] width 105 height 37
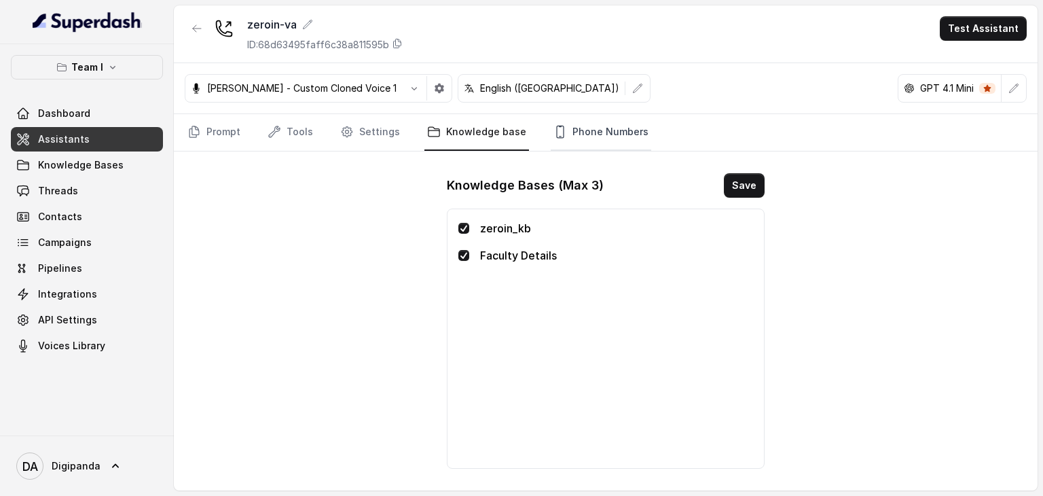
click at [614, 134] on link "Phone Numbers" at bounding box center [601, 132] width 100 height 37
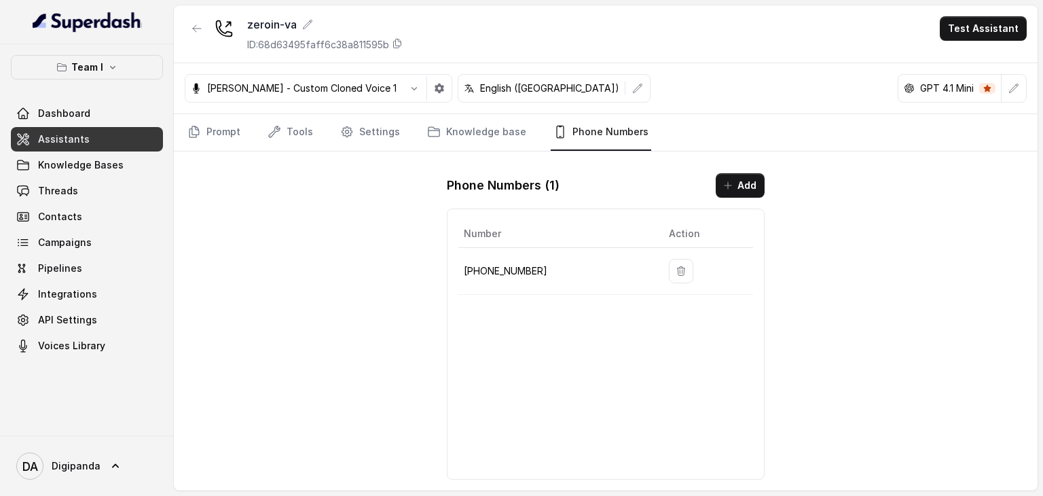
click at [955, 88] on p "GPT 4.1 Mini" at bounding box center [947, 88] width 54 height 14
click at [1016, 90] on icon "button" at bounding box center [1013, 88] width 11 height 11
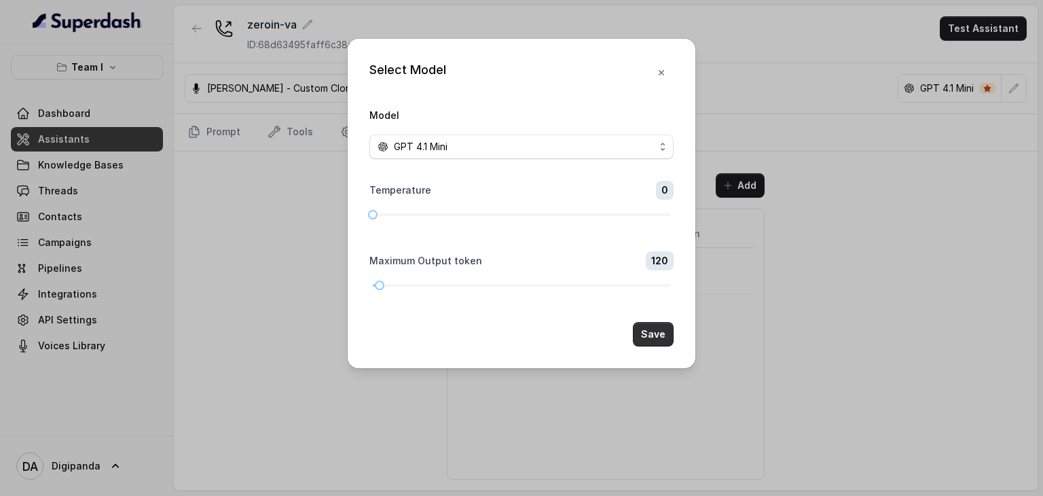
click at [659, 333] on button "Save" at bounding box center [653, 334] width 41 height 24
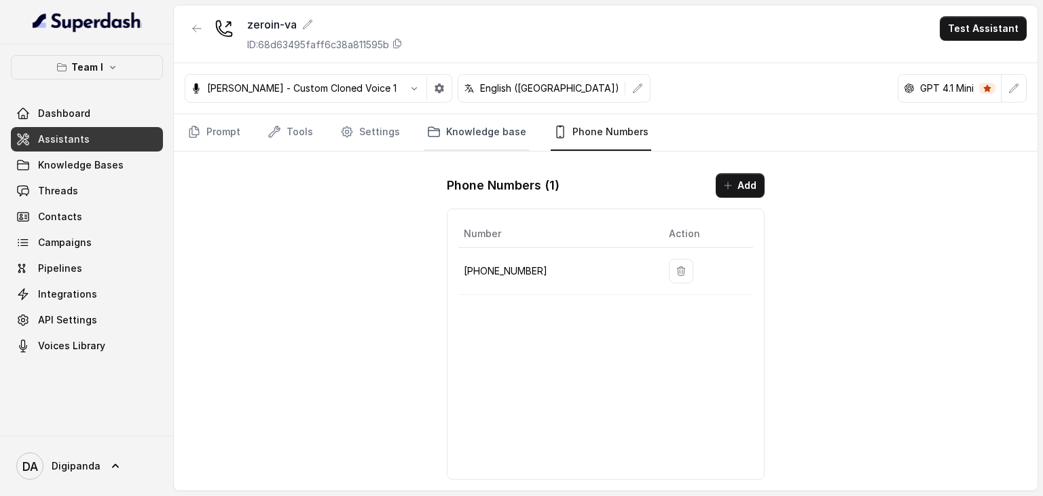
click at [448, 128] on link "Knowledge base" at bounding box center [476, 132] width 105 height 37
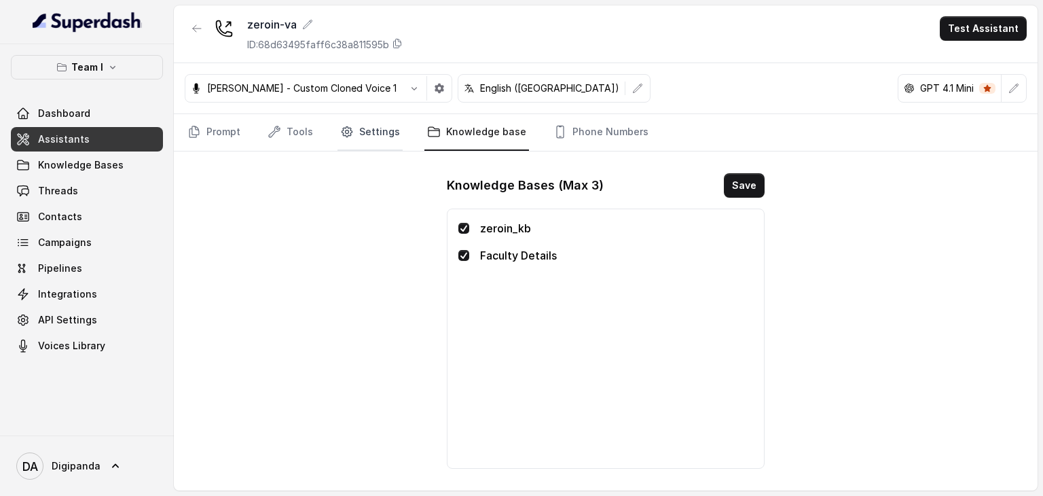
click at [362, 130] on link "Settings" at bounding box center [369, 132] width 65 height 37
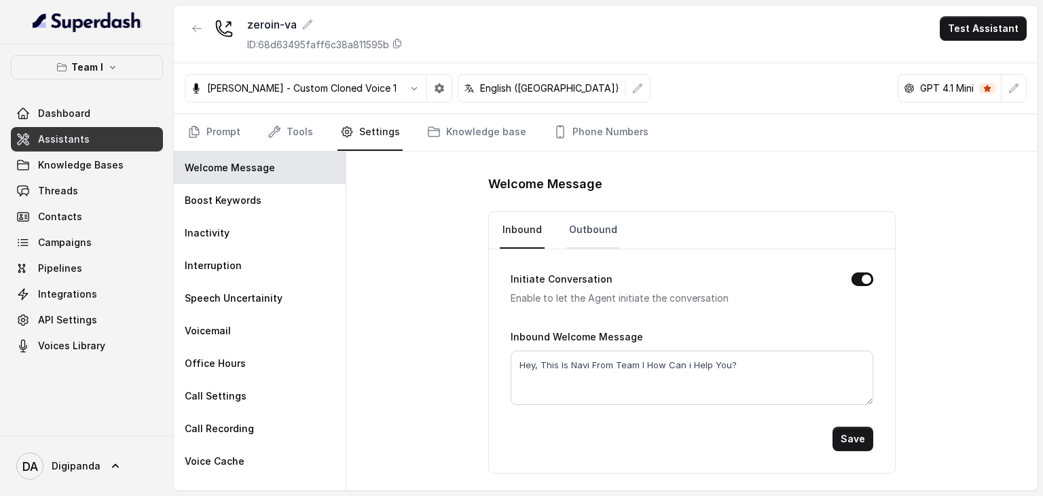
click at [601, 226] on link "Outbound" at bounding box center [593, 230] width 54 height 37
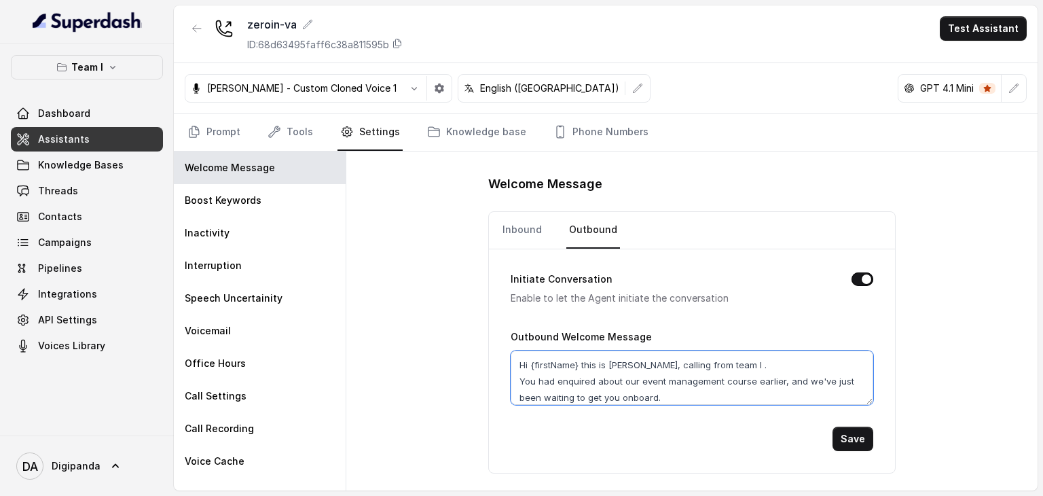
click at [672, 388] on textarea "Hi {firstName} this is [PERSON_NAME], calling from team I . You had enquired ab…" at bounding box center [692, 377] width 363 height 54
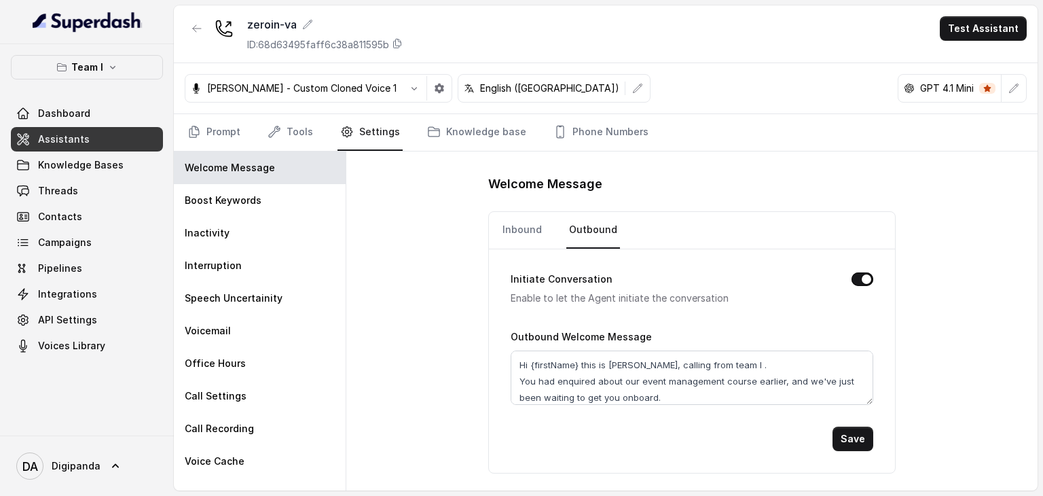
click at [418, 378] on div "Welcome Message Inbound Outbound Initiate Conversation Enable to let the Agent …" at bounding box center [691, 320] width 691 height 339
click at [255, 188] on div "Boost Keywords" at bounding box center [260, 200] width 172 height 33
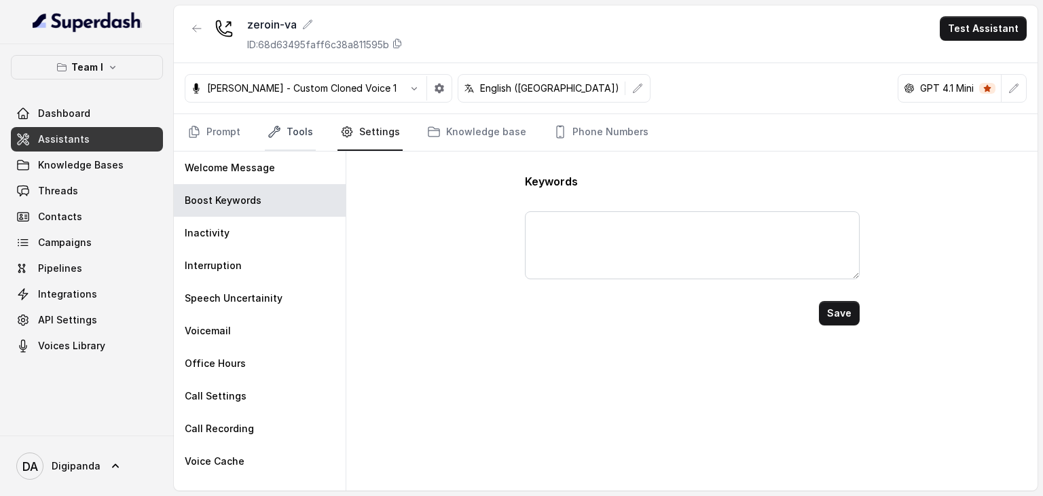
click at [299, 134] on link "Tools" at bounding box center [290, 132] width 51 height 37
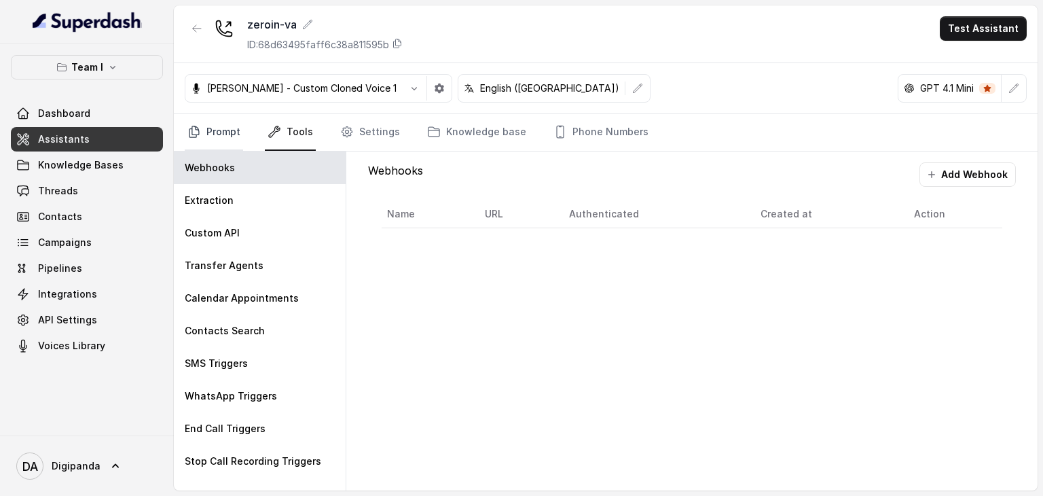
click at [240, 125] on link "Prompt" at bounding box center [214, 132] width 58 height 37
